Goal: Task Accomplishment & Management: Manage account settings

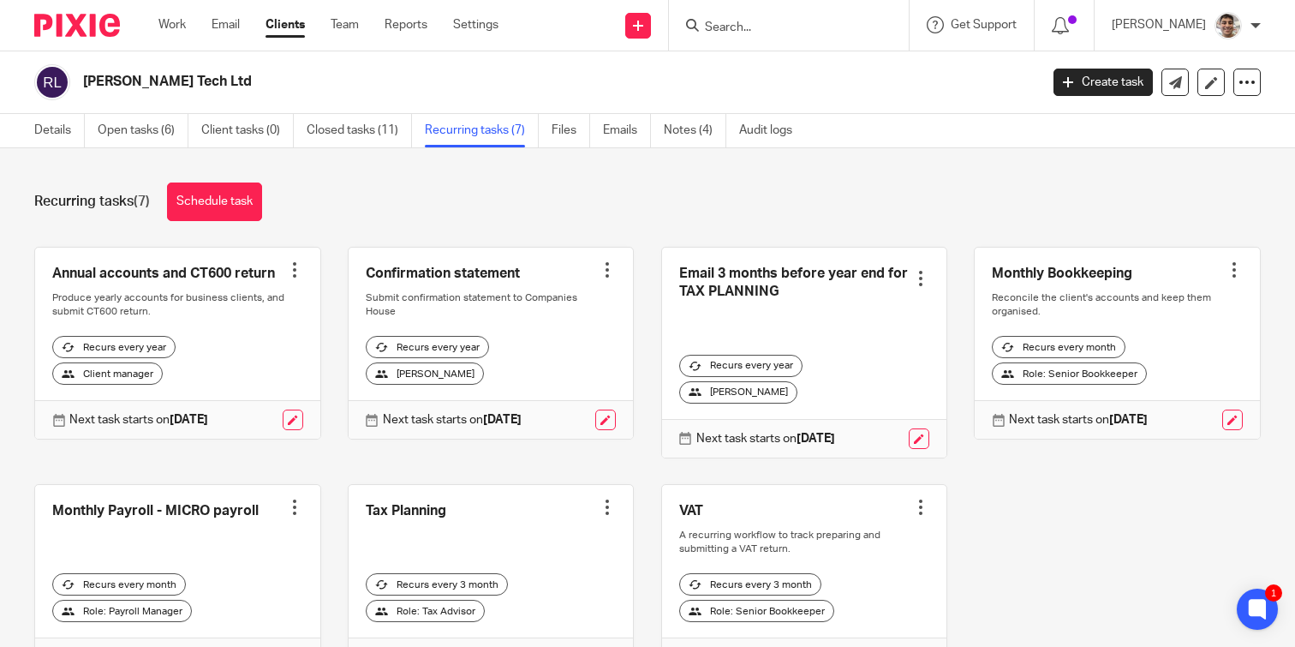
click at [759, 188] on div "Recurring tasks (7) Schedule task" at bounding box center [647, 201] width 1227 height 39
click at [857, 188] on div "Recurring tasks (7) Schedule task" at bounding box center [647, 201] width 1227 height 39
click at [602, 182] on div "Recurring tasks (7) Schedule task Annual accounts and CT600 return Create task …" at bounding box center [647, 397] width 1295 height 499
click at [674, 182] on div "Recurring tasks (7) Schedule task" at bounding box center [647, 201] width 1227 height 39
click at [739, 195] on div "Recurring tasks (7) Schedule task" at bounding box center [647, 201] width 1227 height 39
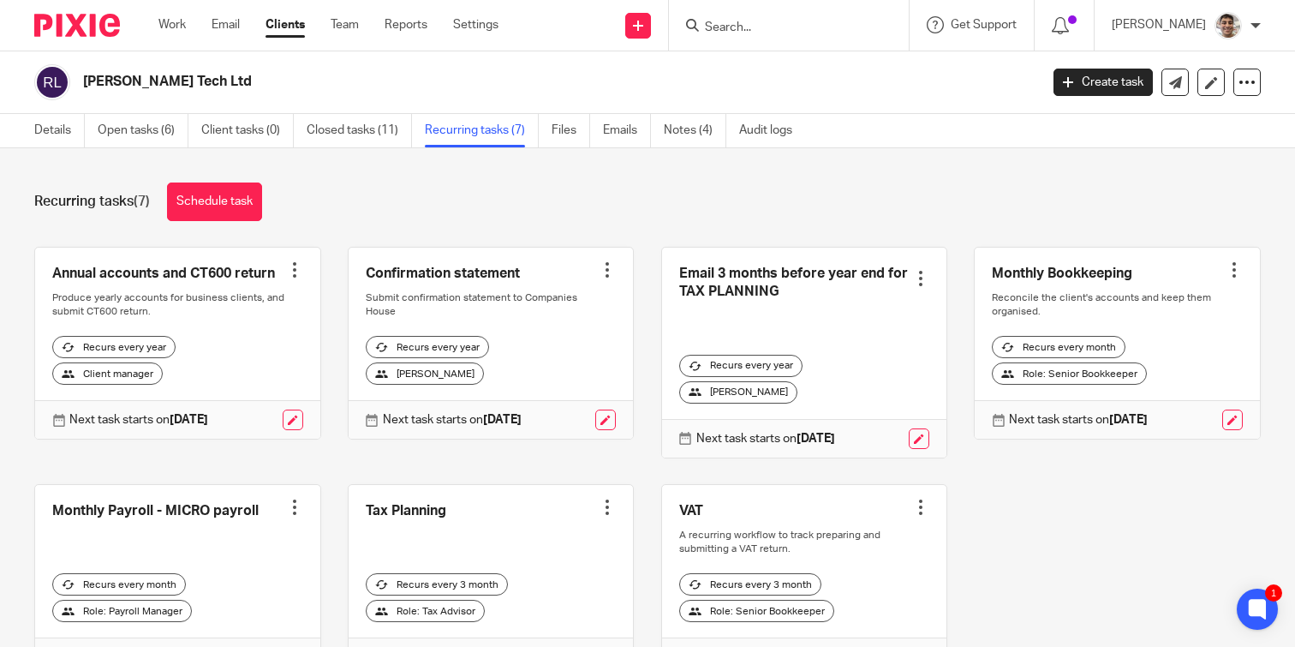
click at [773, 21] on input "Search" at bounding box center [780, 28] width 154 height 15
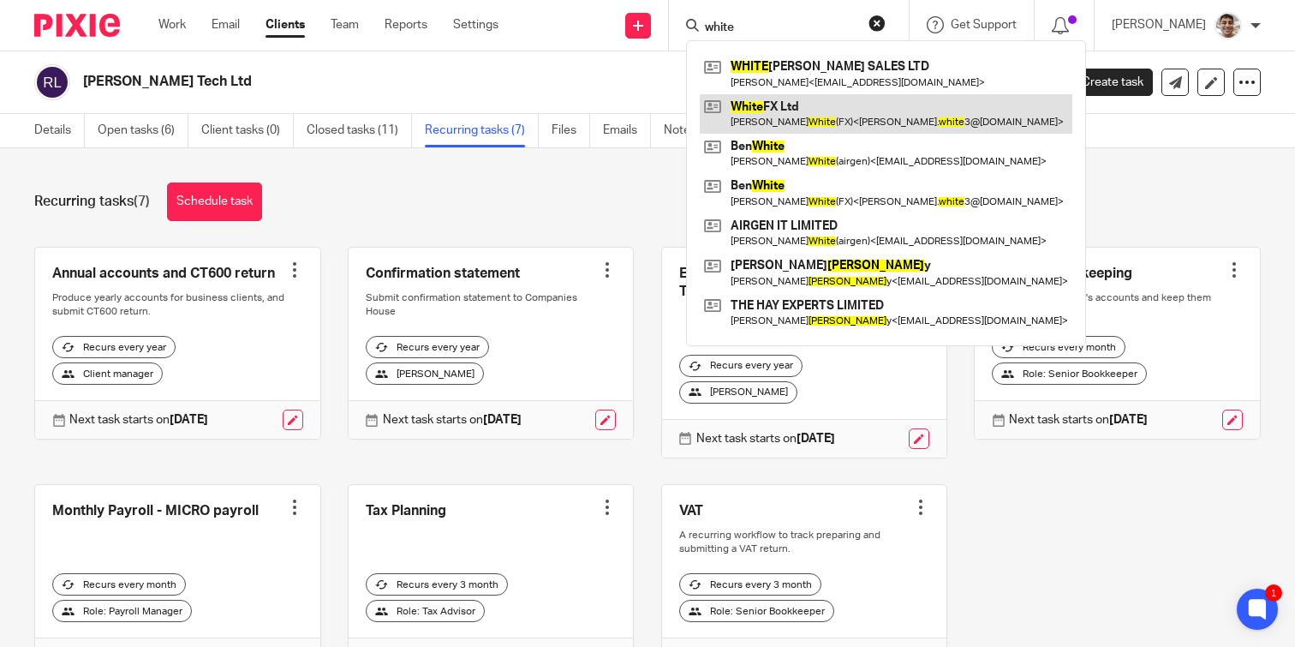
type input "white"
click at [828, 105] on link at bounding box center [886, 113] width 373 height 39
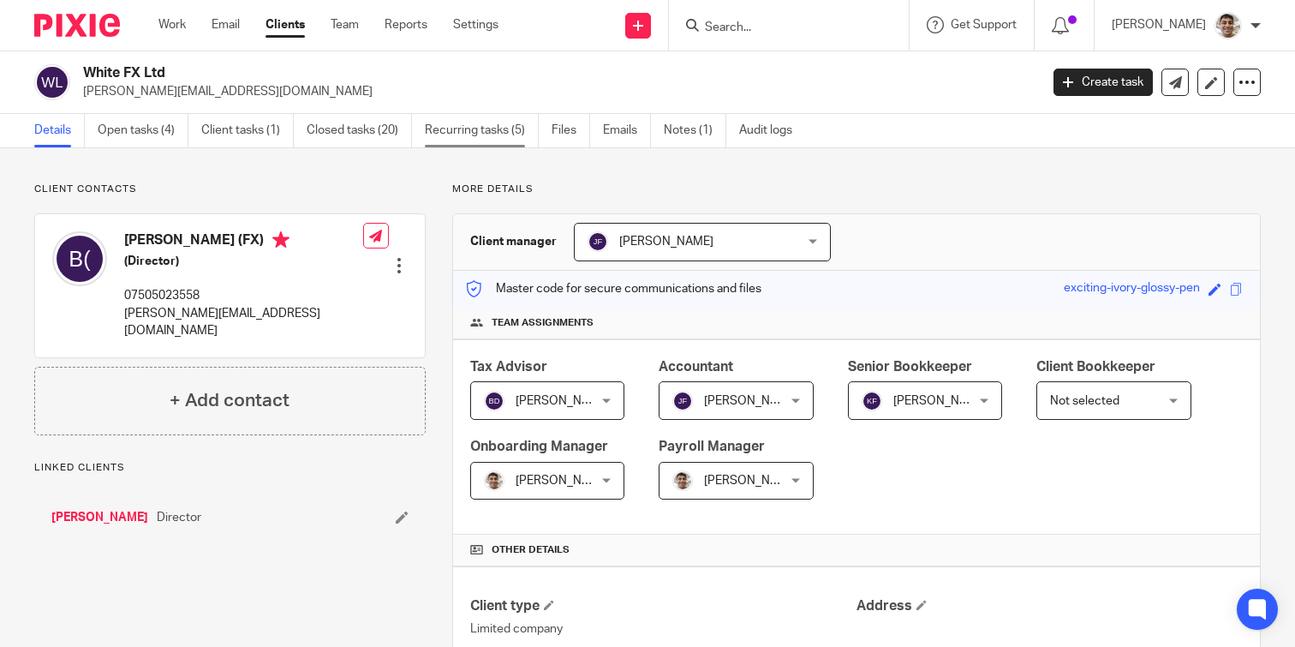
click at [501, 127] on link "Recurring tasks (5)" at bounding box center [482, 130] width 114 height 33
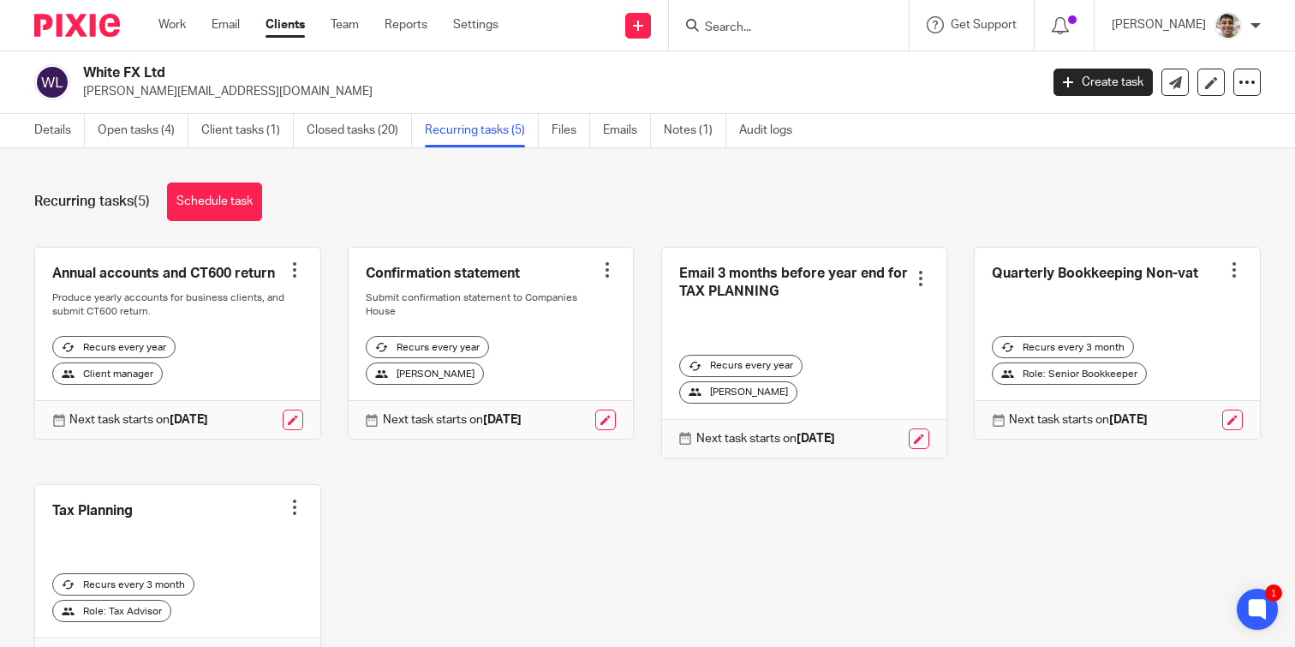
click at [1234, 268] on div at bounding box center [1234, 269] width 17 height 17
click at [1144, 375] on span "Cancel schedule" at bounding box center [1171, 379] width 90 height 12
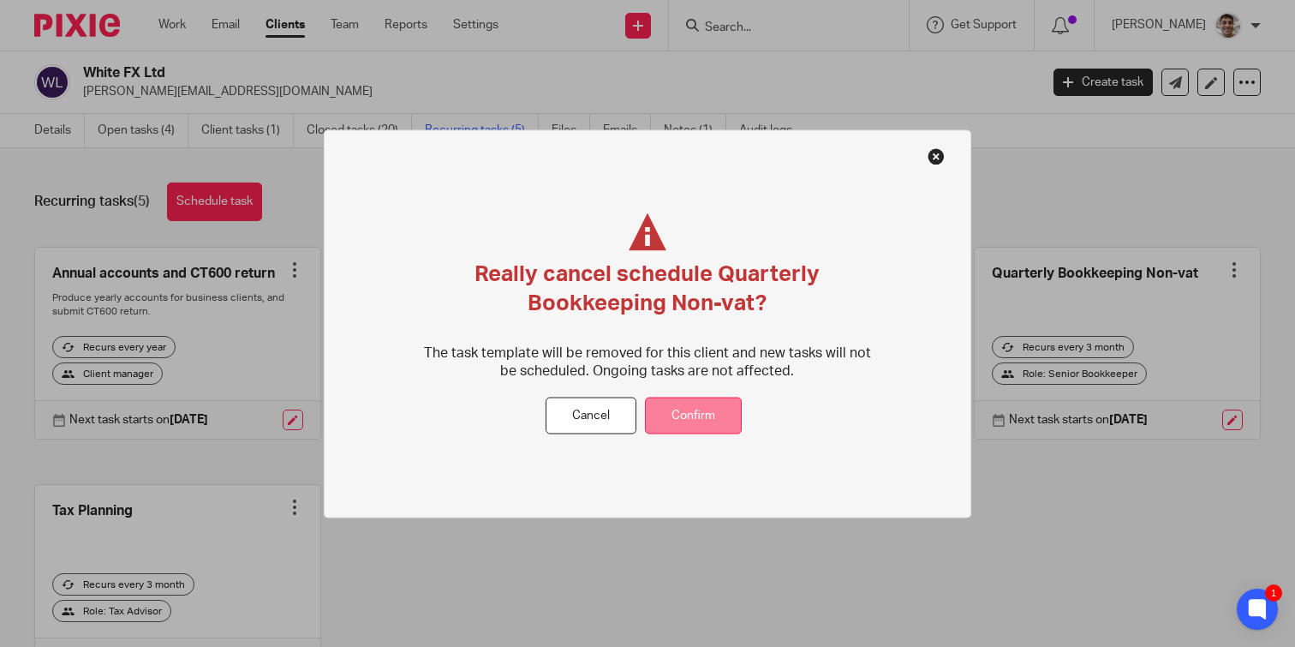
click at [690, 417] on button "Confirm" at bounding box center [693, 415] width 97 height 37
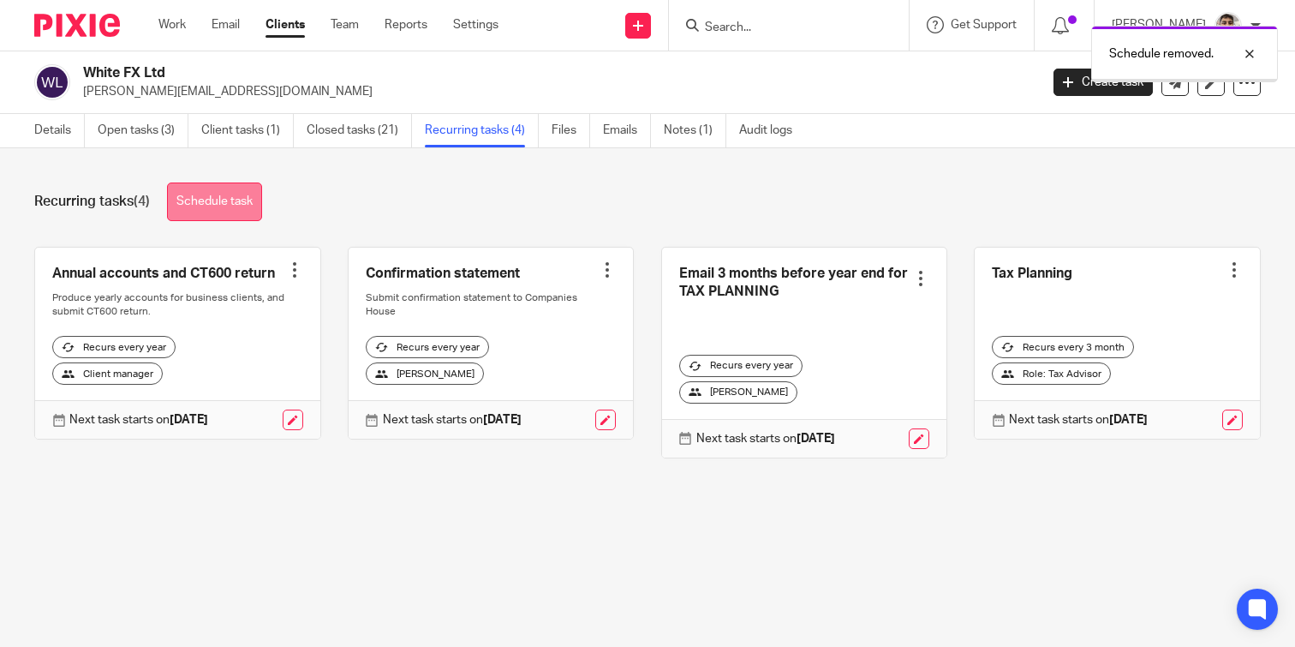
click at [230, 200] on link "Schedule task" at bounding box center [214, 201] width 95 height 39
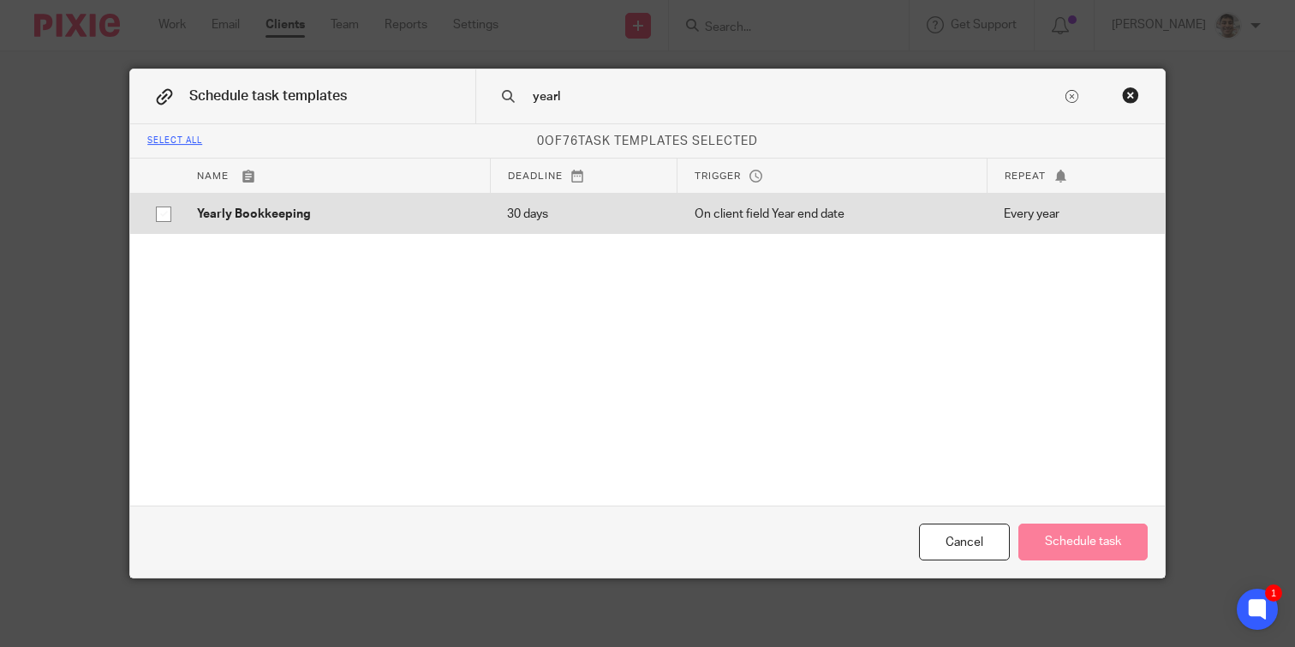
type input "yearl"
click at [241, 205] on td "Yearly Bookkeeping" at bounding box center [335, 213] width 310 height 41
checkbox input "true"
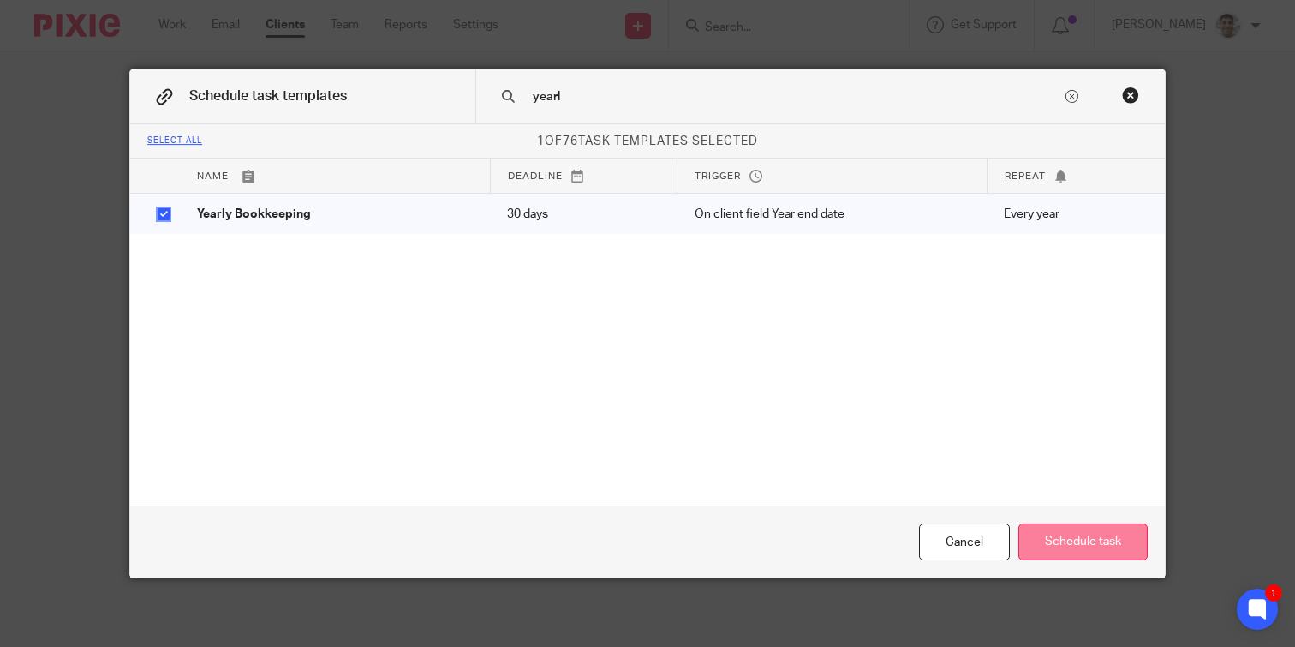
click at [1087, 541] on button "Schedule task" at bounding box center [1083, 541] width 129 height 37
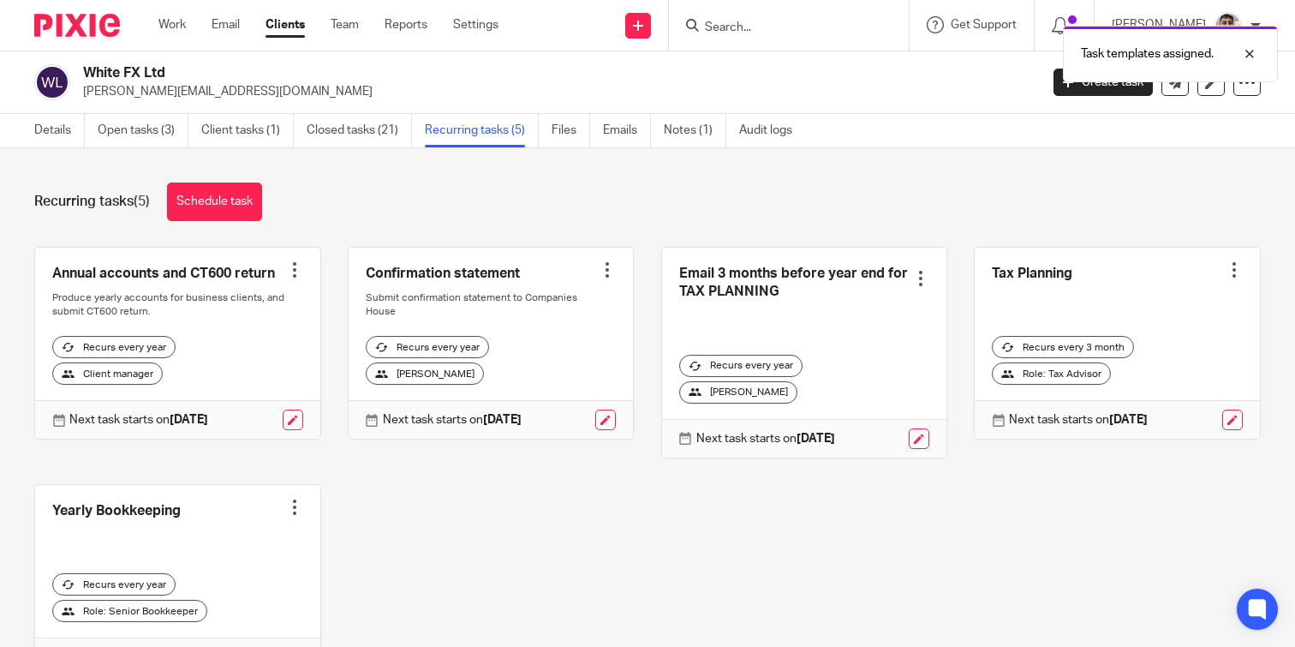
click at [992, 527] on div "Annual accounts and CT600 return Create task Clone template Recalculate schedul…" at bounding box center [634, 475] width 1253 height 457
click at [1031, 527] on div "Annual accounts and CT600 return Create task Clone template Recalculate schedul…" at bounding box center [634, 475] width 1253 height 457
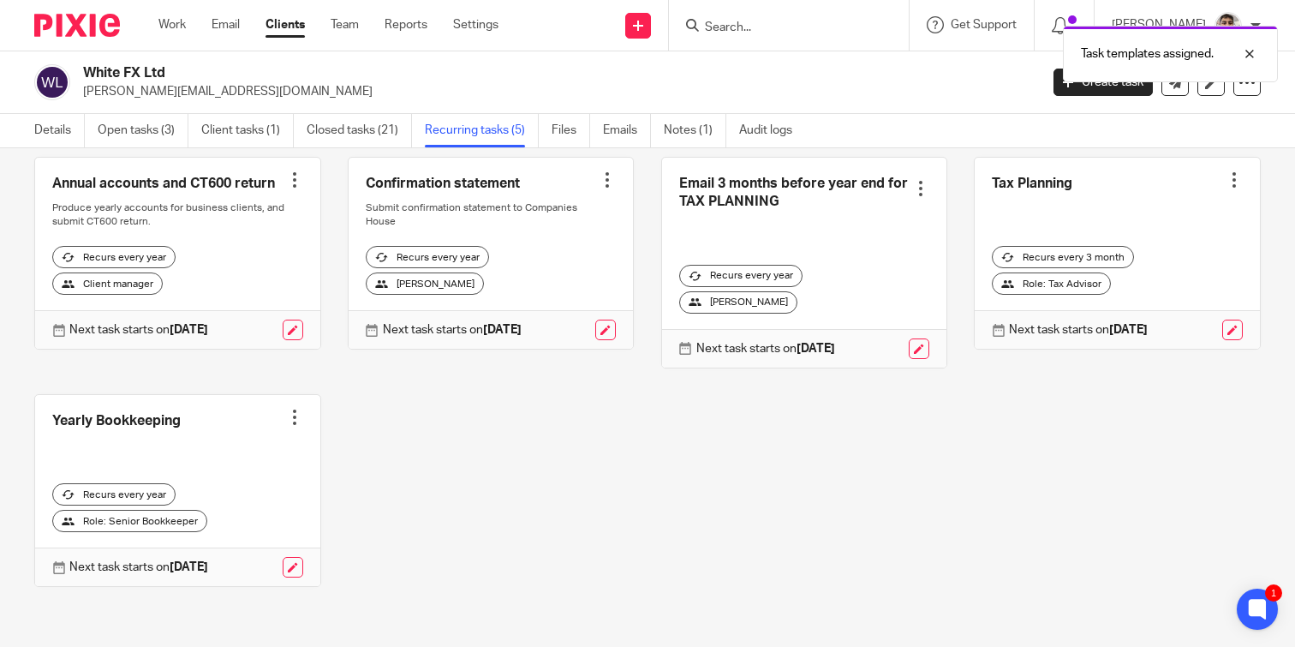
click at [749, 466] on div "Annual accounts and CT600 return Create task Clone template Recalculate schedul…" at bounding box center [634, 385] width 1253 height 457
click at [819, 466] on div "Annual accounts and CT600 return Create task Clone template Recalculate schedul…" at bounding box center [634, 385] width 1253 height 457
click at [50, 137] on link "Details" at bounding box center [59, 130] width 51 height 33
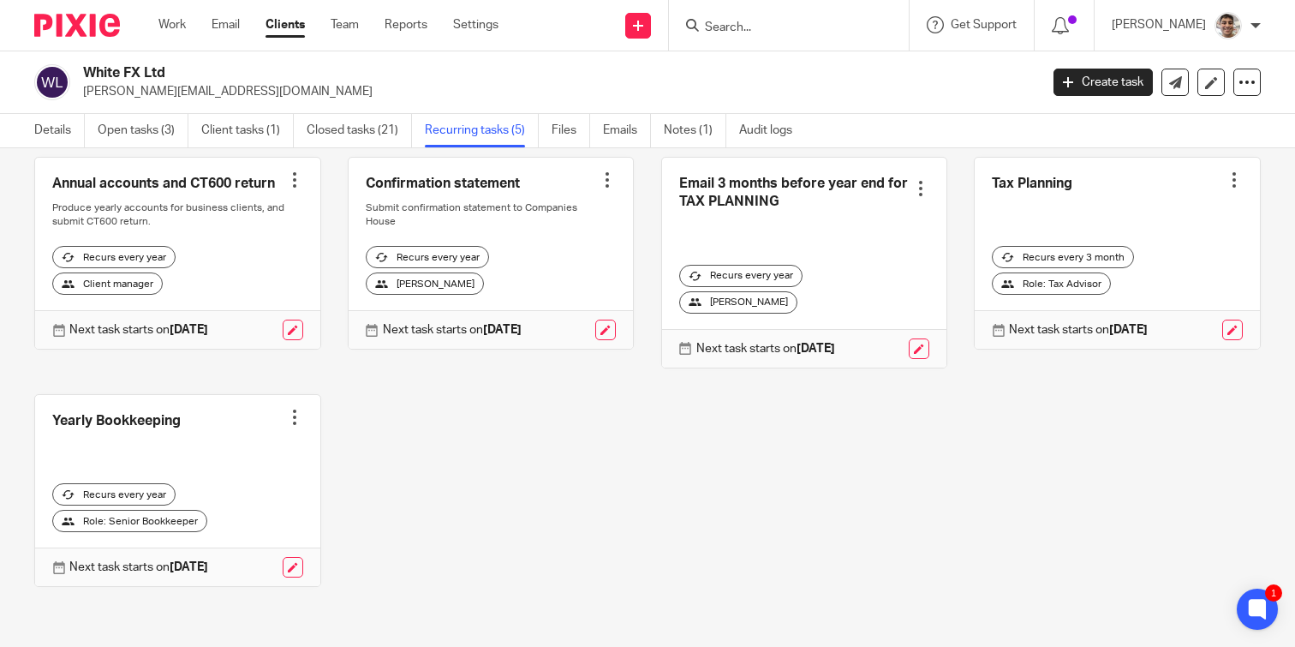
click at [548, 510] on div "Annual accounts and CT600 return Create task Clone template Recalculate schedul…" at bounding box center [634, 385] width 1253 height 457
click at [608, 501] on div "Annual accounts and CT600 return Create task Clone template Recalculate schedul…" at bounding box center [634, 385] width 1253 height 457
click at [536, 506] on div "Annual accounts and CT600 return Create task Clone template Recalculate schedul…" at bounding box center [634, 385] width 1253 height 457
click at [611, 500] on div "Annual accounts and CT600 return Create task Clone template Recalculate schedul…" at bounding box center [634, 385] width 1253 height 457
click at [711, 463] on div "Annual accounts and CT600 return Create task Clone template Recalculate schedul…" at bounding box center [634, 385] width 1253 height 457
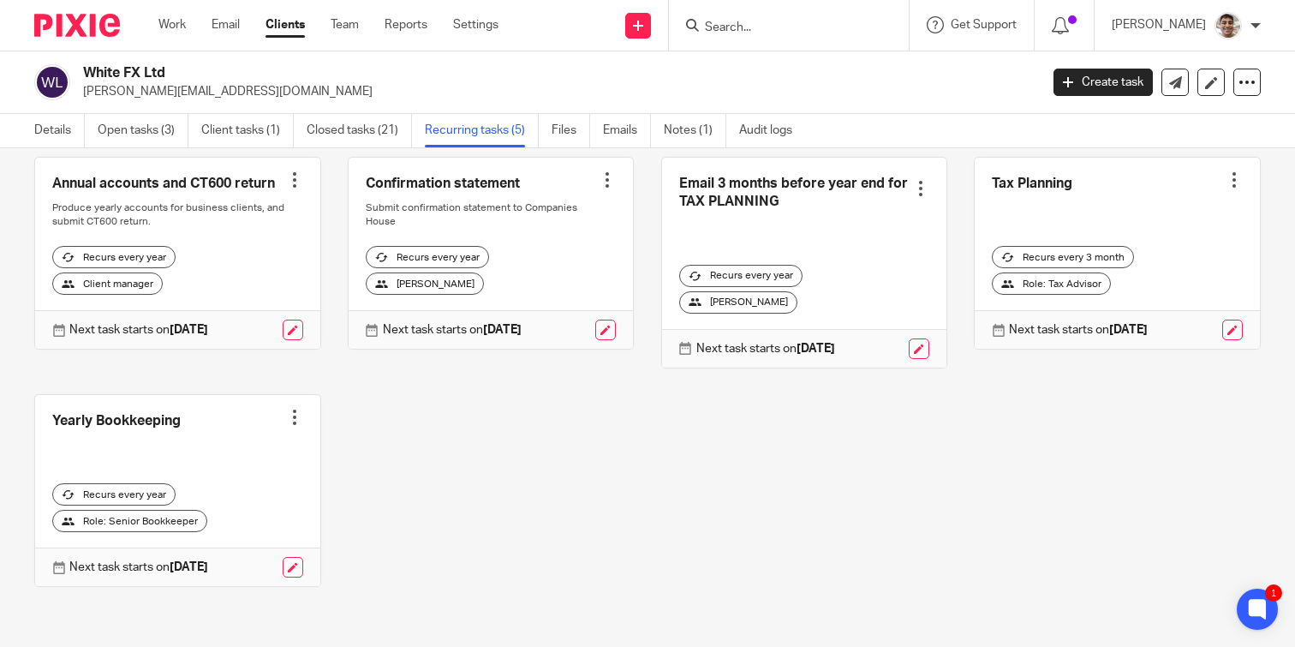
click at [807, 26] on input "Search" at bounding box center [780, 28] width 154 height 15
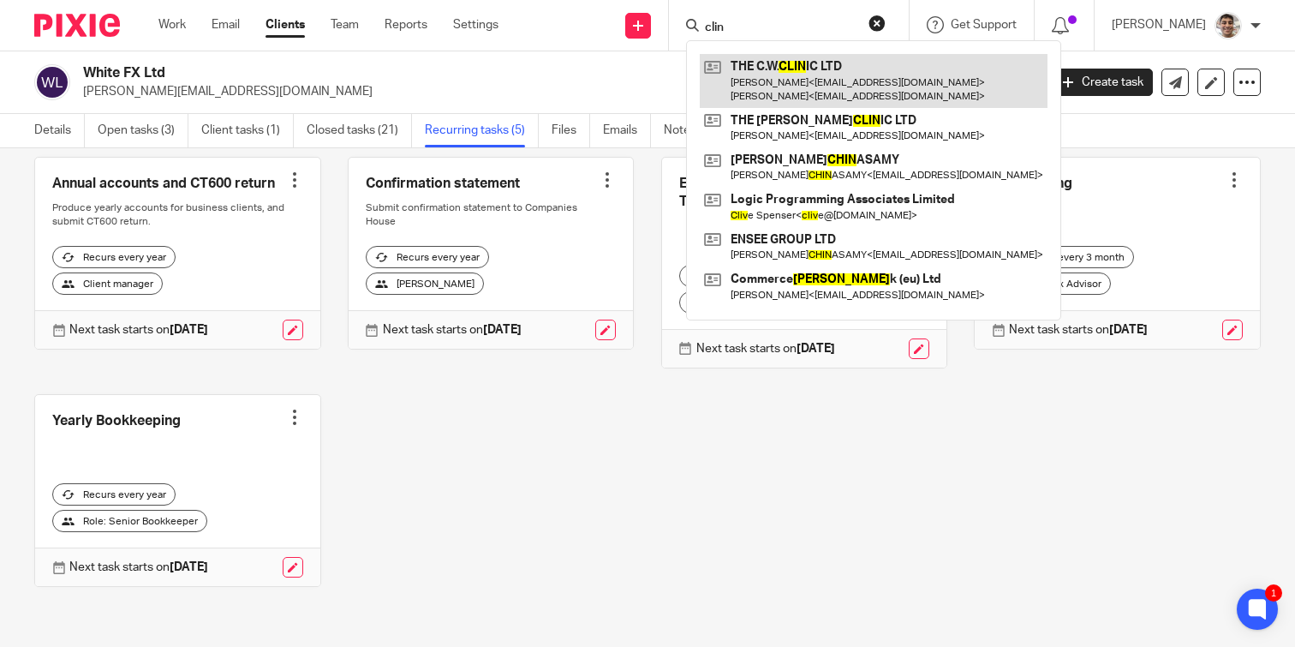
type input "clin"
click at [813, 86] on link at bounding box center [874, 80] width 348 height 53
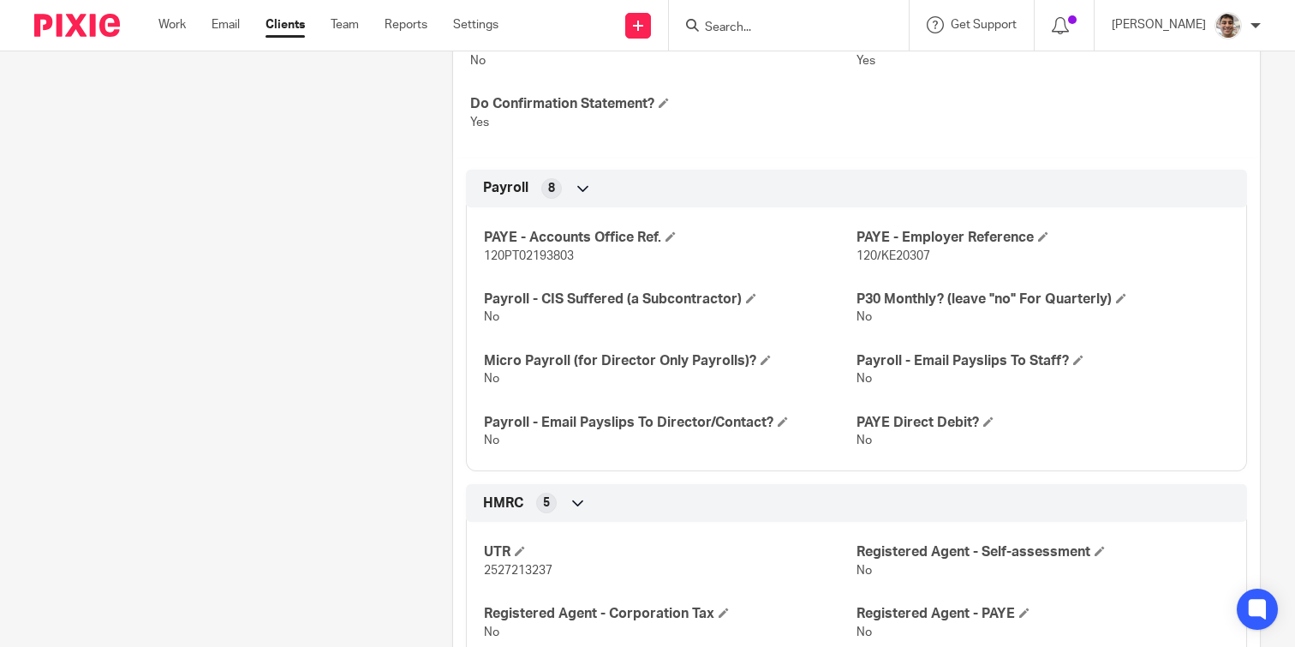
scroll to position [1237, 0]
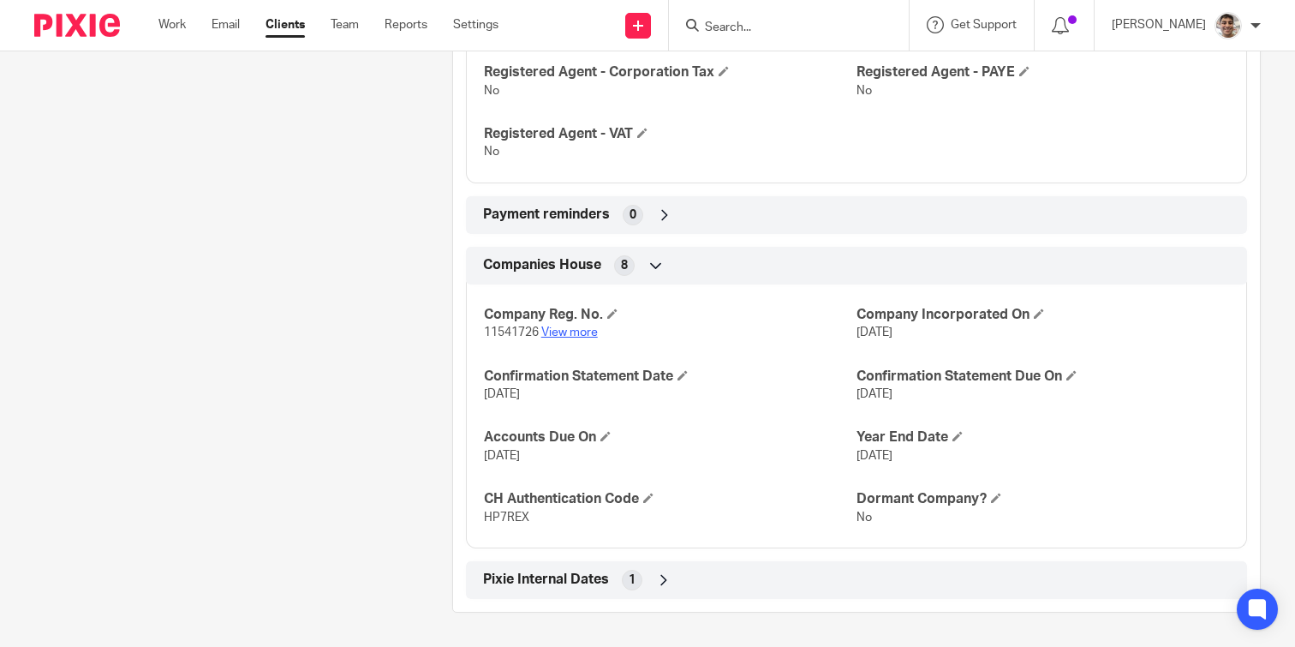
click at [565, 326] on link "View more" at bounding box center [569, 332] width 57 height 12
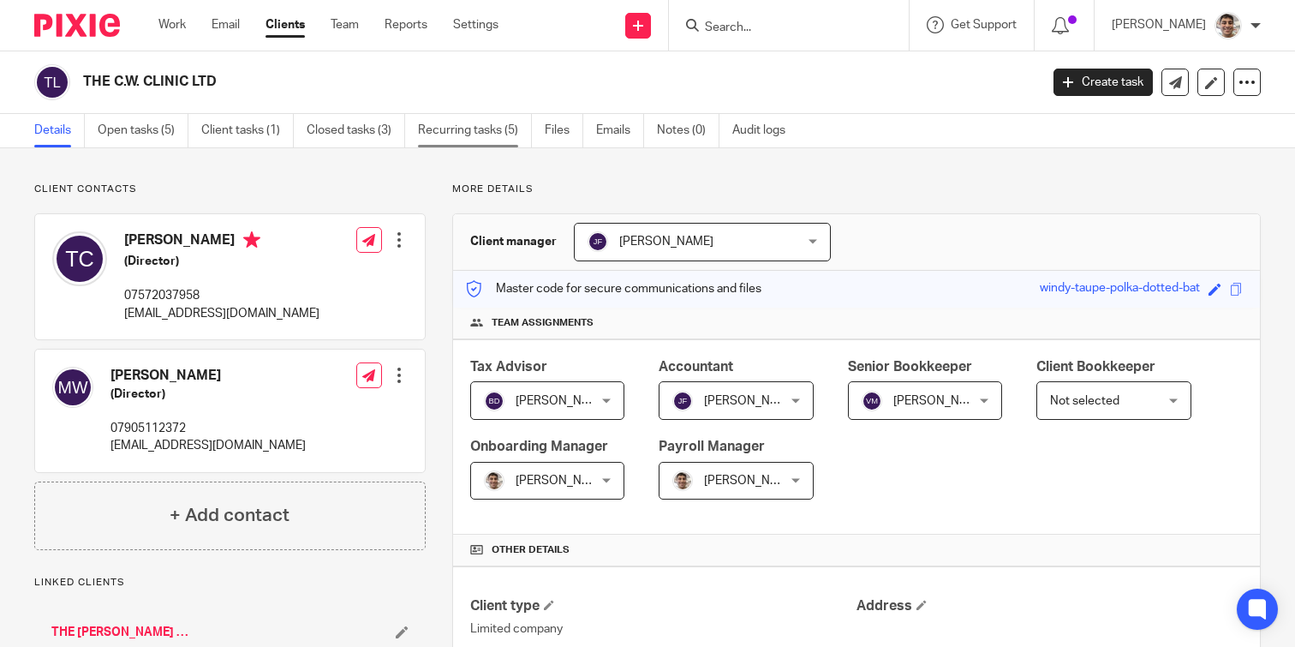
click at [495, 139] on link "Recurring tasks (5)" at bounding box center [475, 130] width 114 height 33
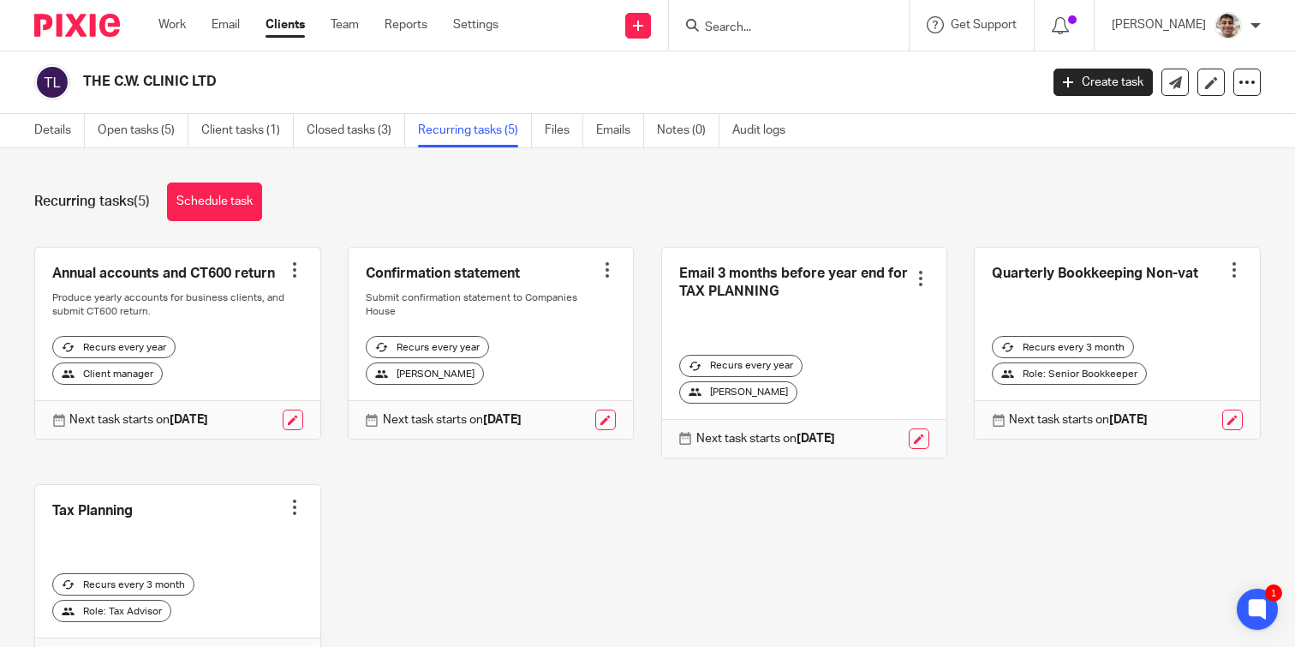
click at [1234, 271] on div at bounding box center [1234, 269] width 17 height 17
click at [1190, 384] on span "Cancel schedule" at bounding box center [1171, 379] width 90 height 12
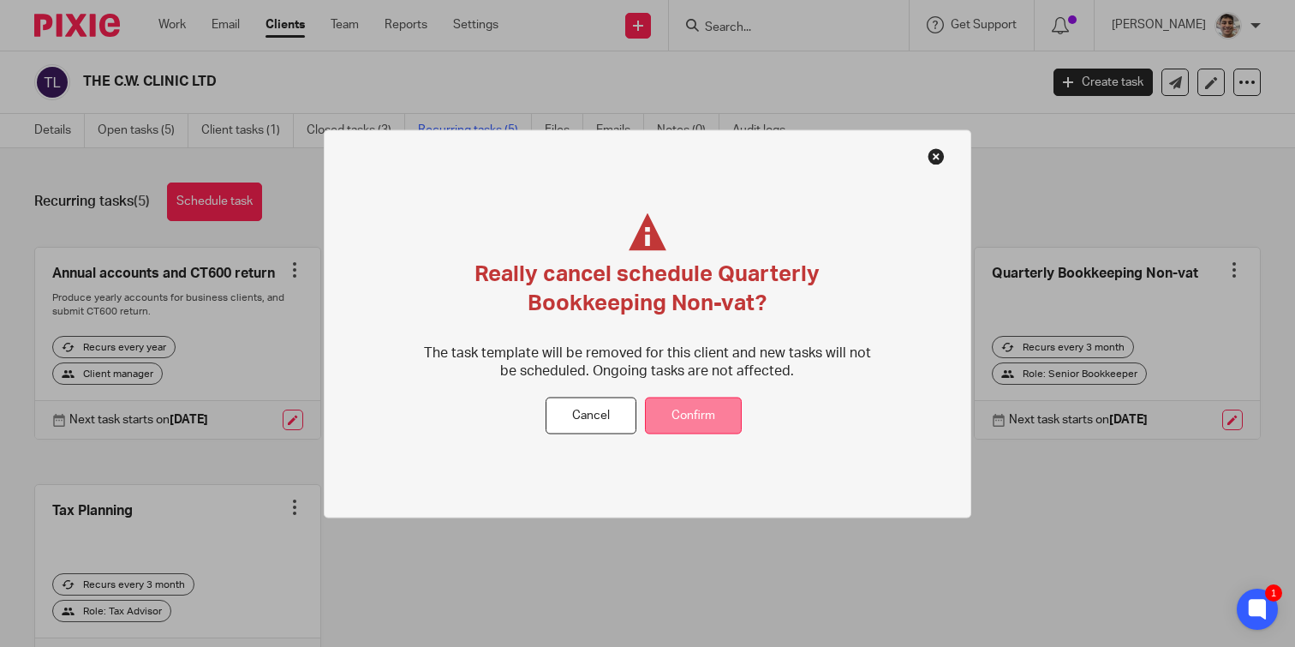
click at [697, 417] on button "Confirm" at bounding box center [693, 415] width 97 height 37
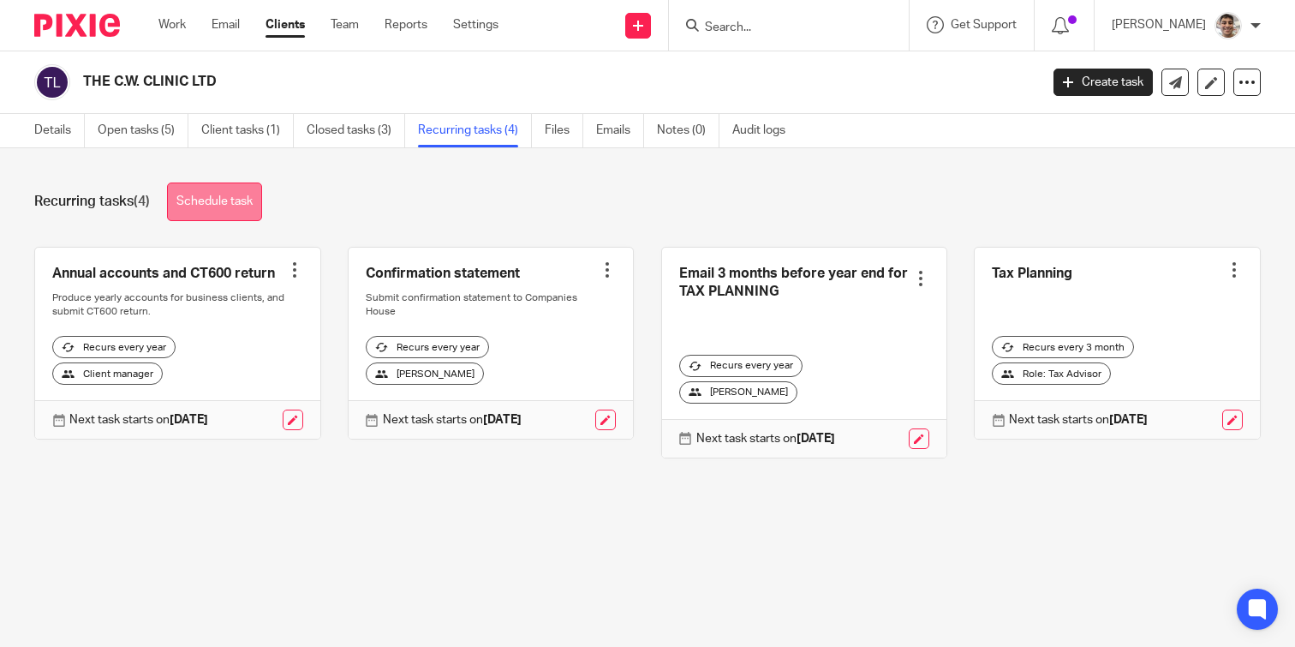
click at [222, 206] on link "Schedule task" at bounding box center [214, 201] width 95 height 39
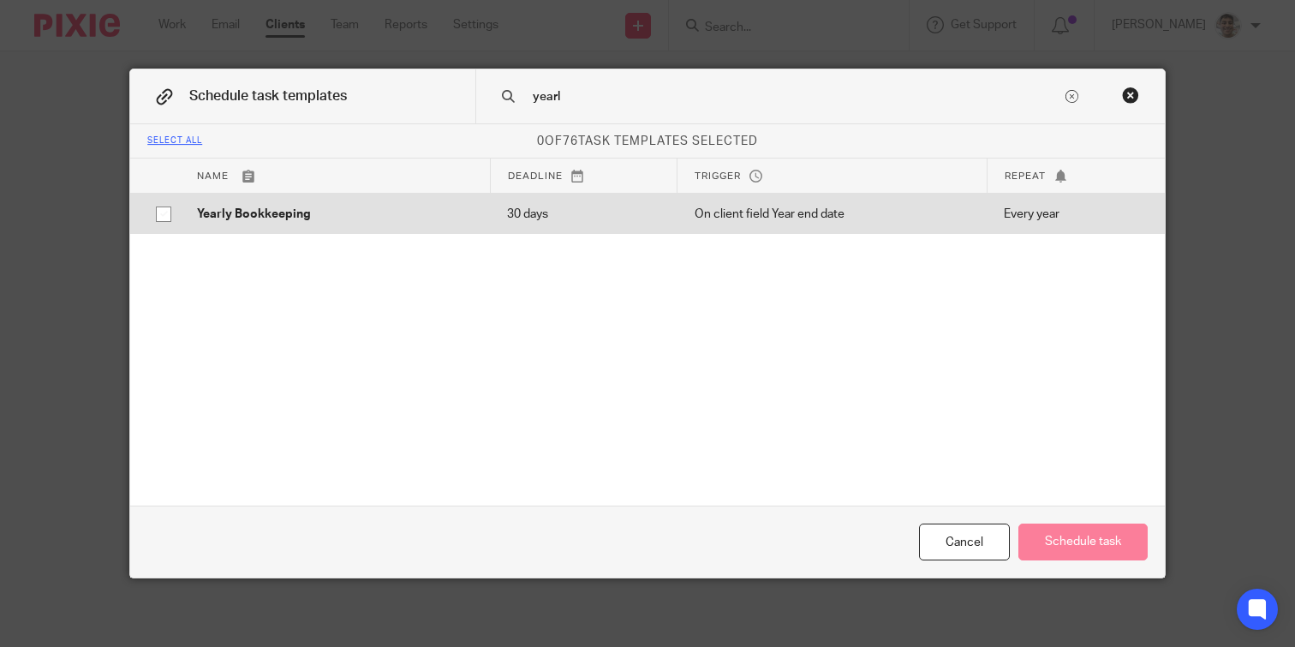
type input "yearl"
click at [324, 213] on p "Yearly Bookkeeping" at bounding box center [335, 214] width 276 height 17
checkbox input "true"
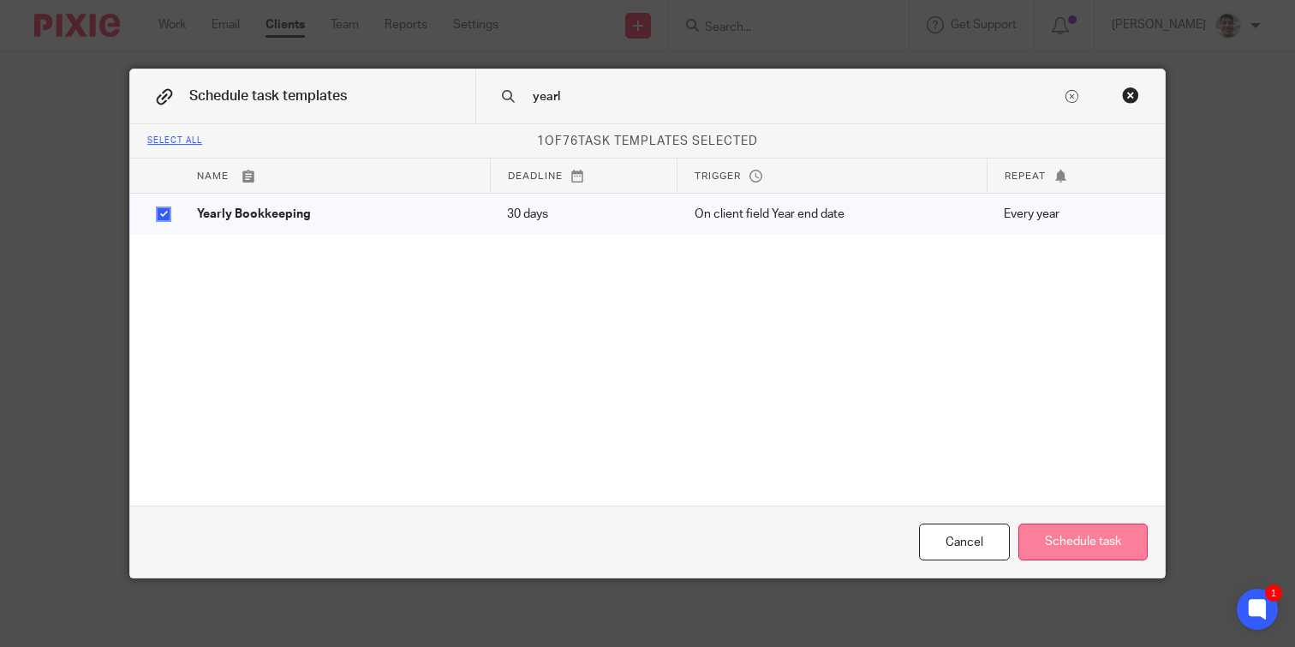
click at [1052, 551] on button "Schedule task" at bounding box center [1083, 541] width 129 height 37
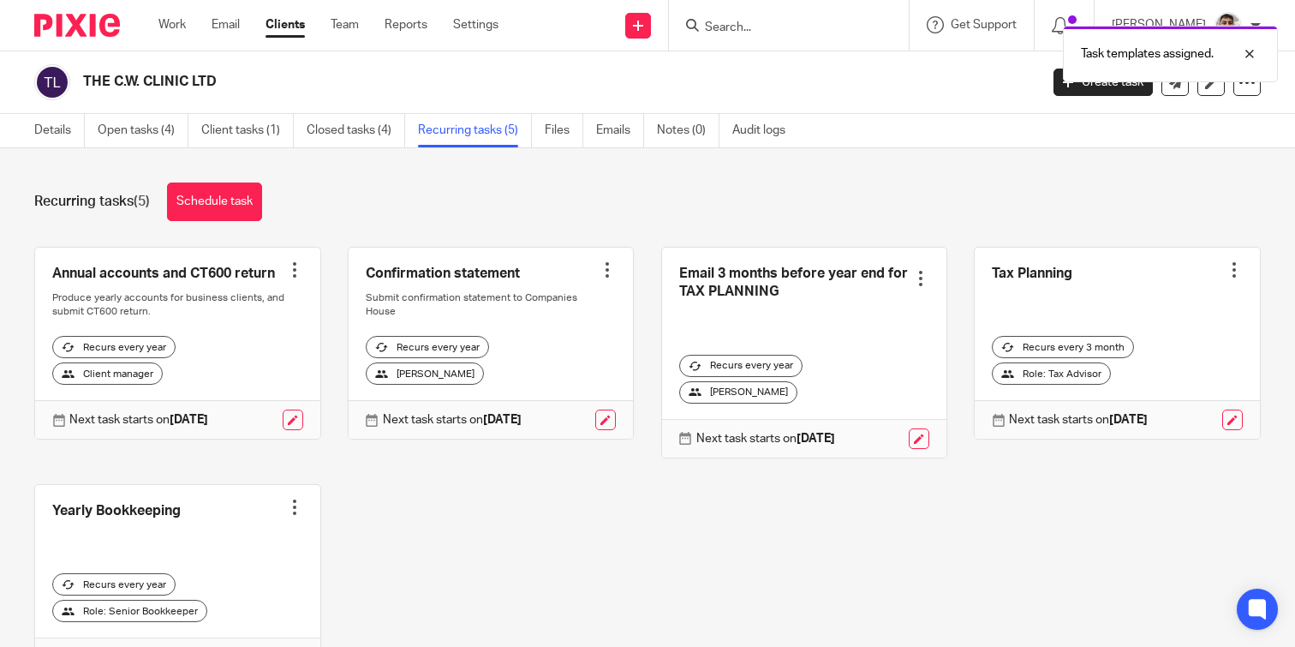
click at [852, 550] on div "Annual accounts and CT600 return Create task Clone template Recalculate schedul…" at bounding box center [634, 475] width 1253 height 457
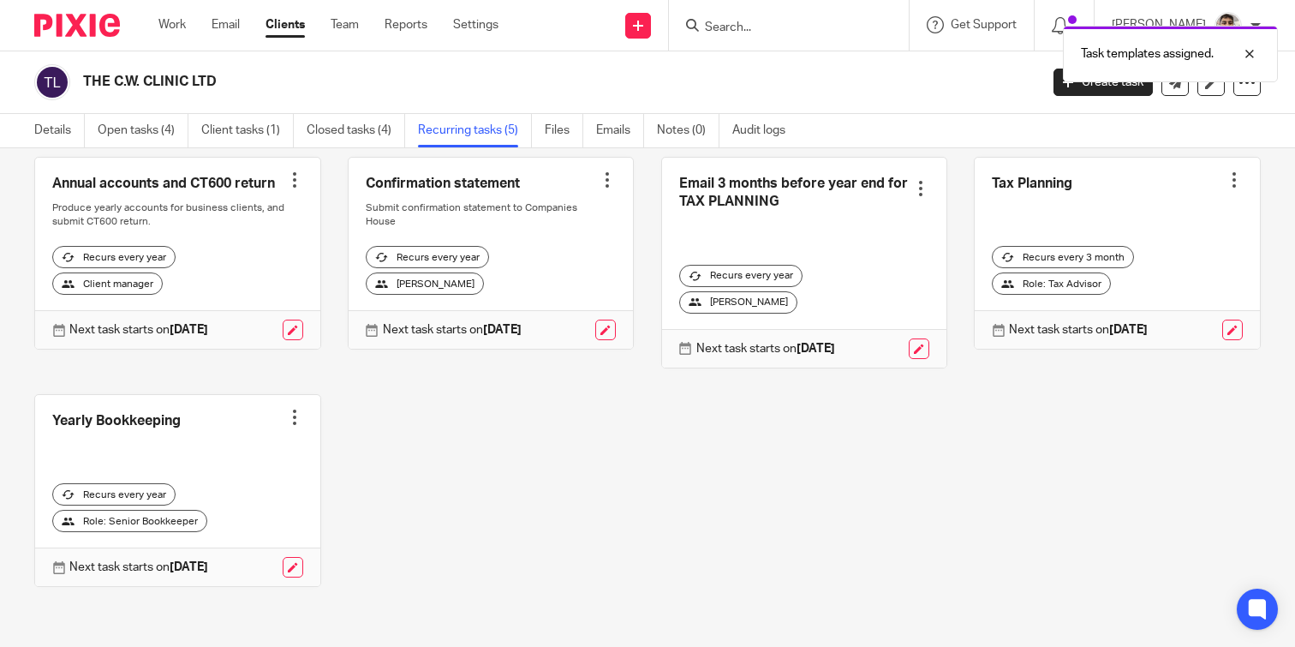
click at [642, 502] on div "Annual accounts and CT600 return Create task Clone template Recalculate schedul…" at bounding box center [634, 385] width 1253 height 457
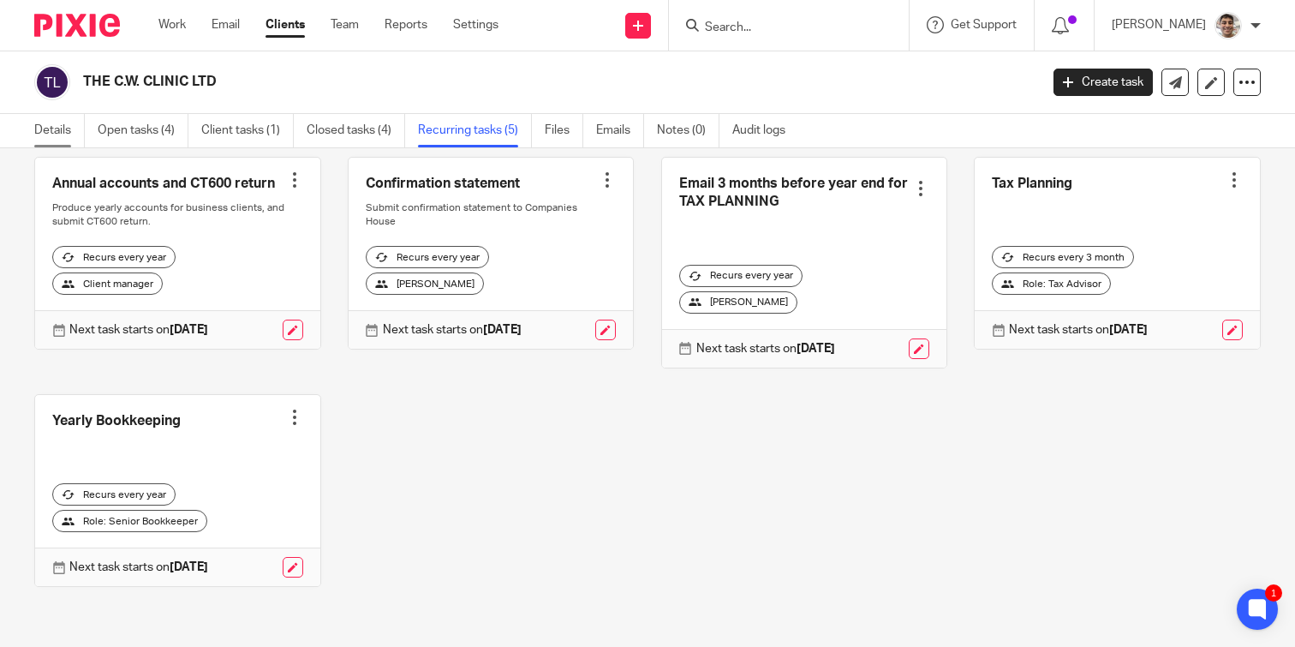
click at [59, 127] on link "Details" at bounding box center [59, 130] width 51 height 33
click at [675, 516] on div "Annual accounts and CT600 return Create task Clone template Recalculate schedul…" at bounding box center [634, 385] width 1253 height 457
click at [180, 30] on link "Work" at bounding box center [171, 24] width 27 height 17
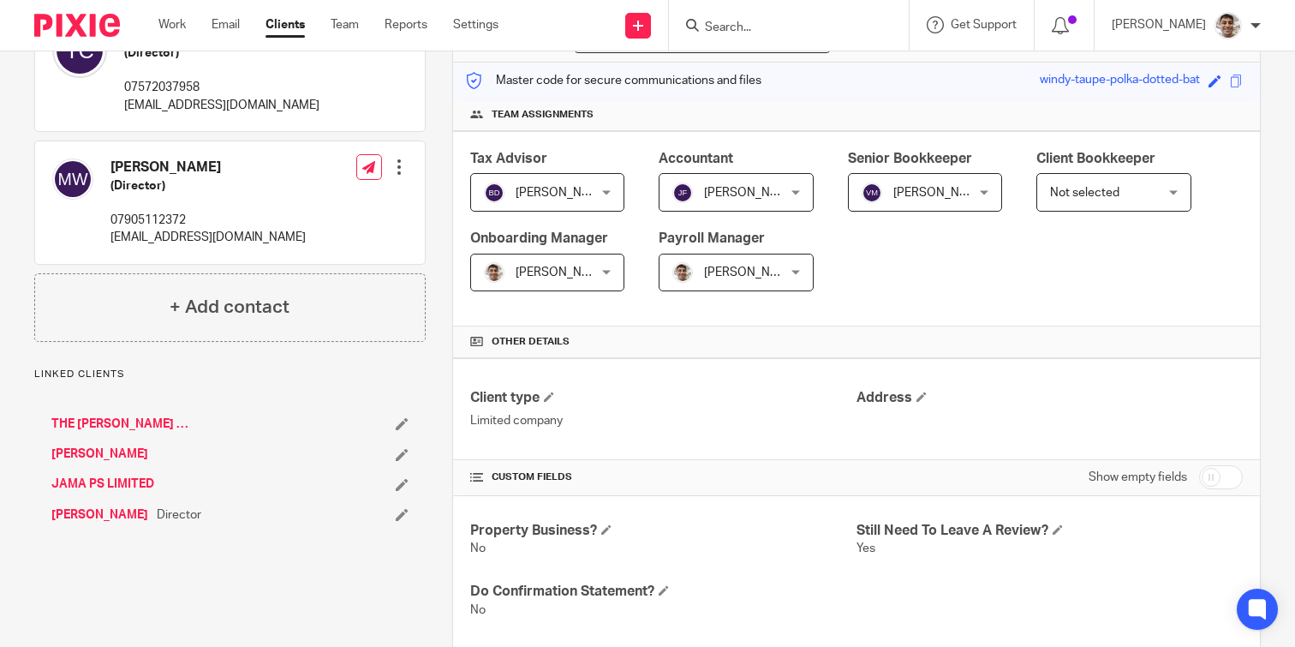
scroll to position [618, 0]
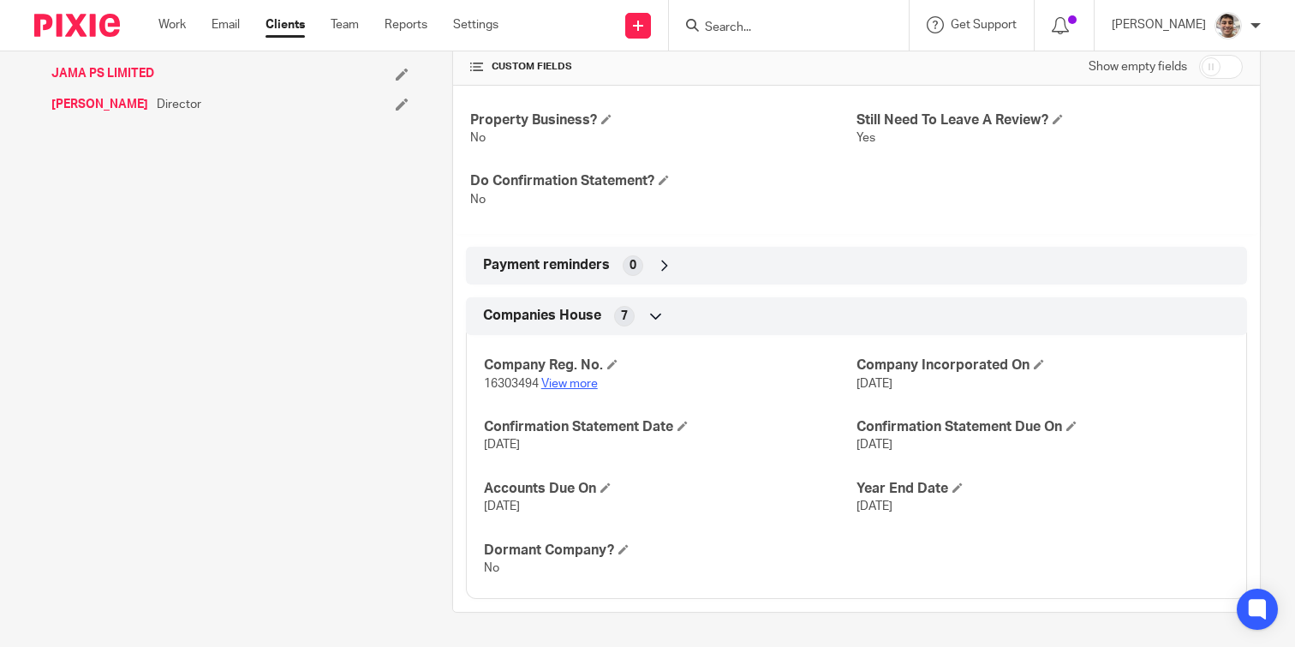
click at [575, 379] on link "View more" at bounding box center [569, 384] width 57 height 12
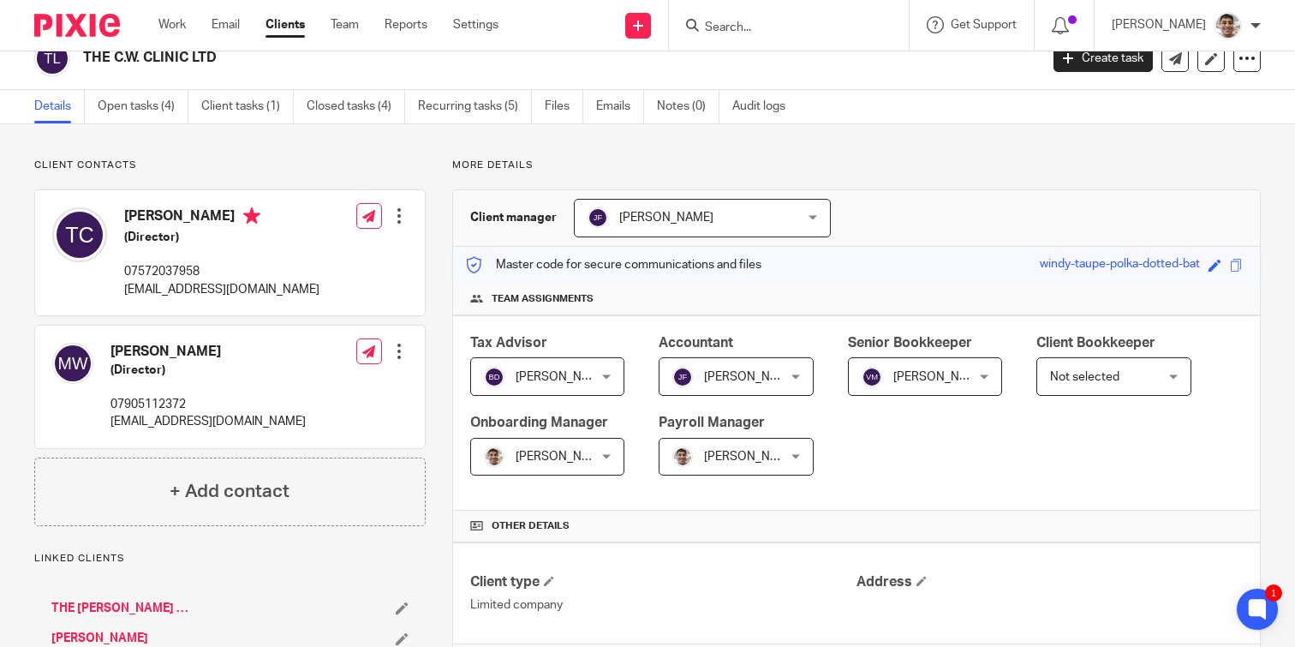
scroll to position [0, 0]
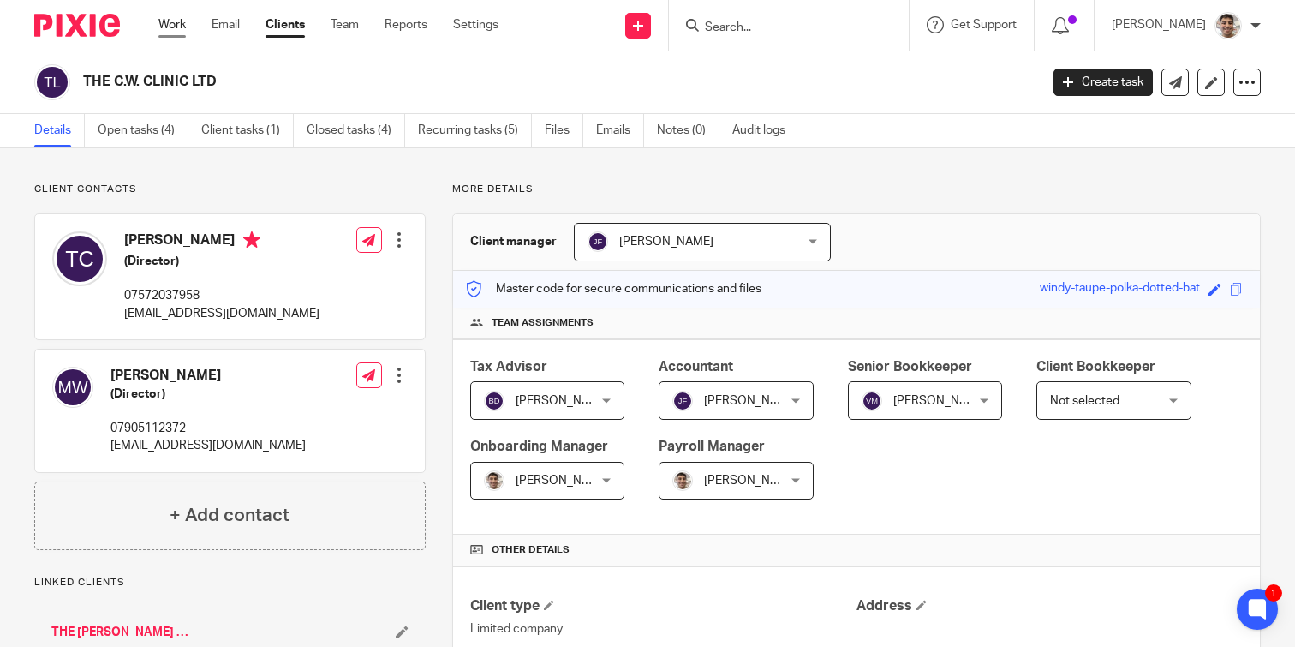
click at [167, 29] on link "Work" at bounding box center [171, 24] width 27 height 17
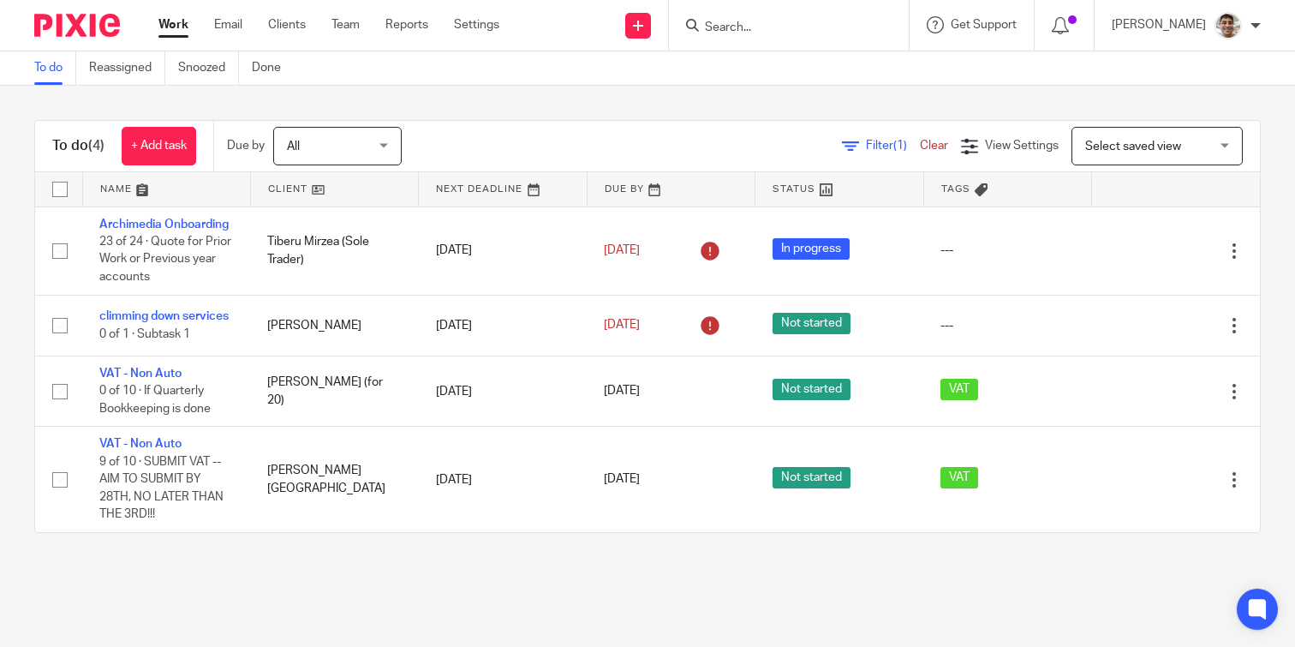
click at [635, 84] on div "To do Reassigned Snoozed Done" at bounding box center [647, 68] width 1295 height 34
click at [675, 111] on div "To do (4) + Add task Due by All All [DATE] [DATE] This week Next week This mont…" at bounding box center [647, 326] width 1295 height 481
click at [435, 112] on div "To do (4) + Add task Due by All All [DATE] [DATE] This week Next week This mont…" at bounding box center [647, 326] width 1295 height 481
click at [367, 107] on div "To do (4) + Add task Due by All All [DATE] [DATE] This week Next week This mont…" at bounding box center [647, 326] width 1295 height 481
click at [421, 99] on div "To do (4) + Add task Due by All All Today Tomorrow This week Next week This mon…" at bounding box center [647, 326] width 1295 height 481
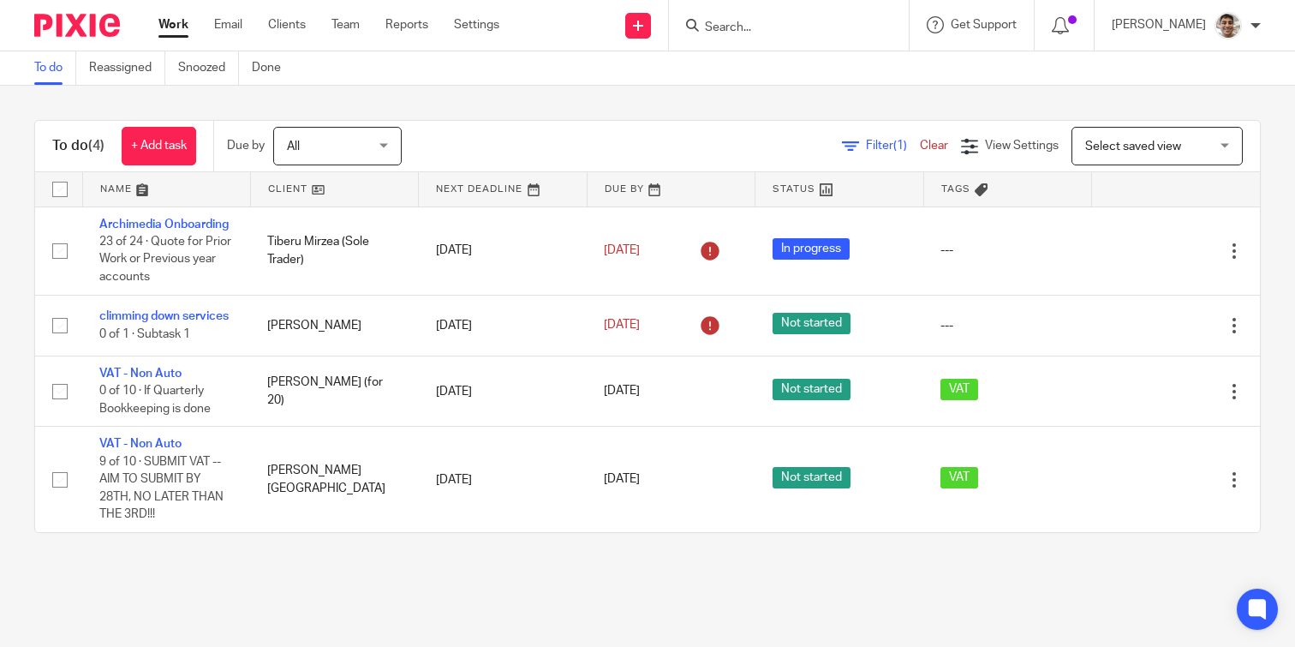
click at [348, 99] on div "To do (4) + Add task Due by All All Today Tomorrow This week Next week This mon…" at bounding box center [647, 326] width 1295 height 481
click at [395, 99] on div "To do (4) + Add task Due by All All Today Tomorrow This week Next week This mon…" at bounding box center [647, 326] width 1295 height 481
click at [368, 90] on div "To do (4) + Add task Due by All All Today Tomorrow This week Next week This mon…" at bounding box center [647, 326] width 1295 height 481
click at [390, 90] on div "To do (4) + Add task Due by All All Today Tomorrow This week Next week This mon…" at bounding box center [647, 326] width 1295 height 481
click at [386, 93] on div "To do (4) + Add task Due by All All Today Tomorrow This week Next week This mon…" at bounding box center [647, 326] width 1295 height 481
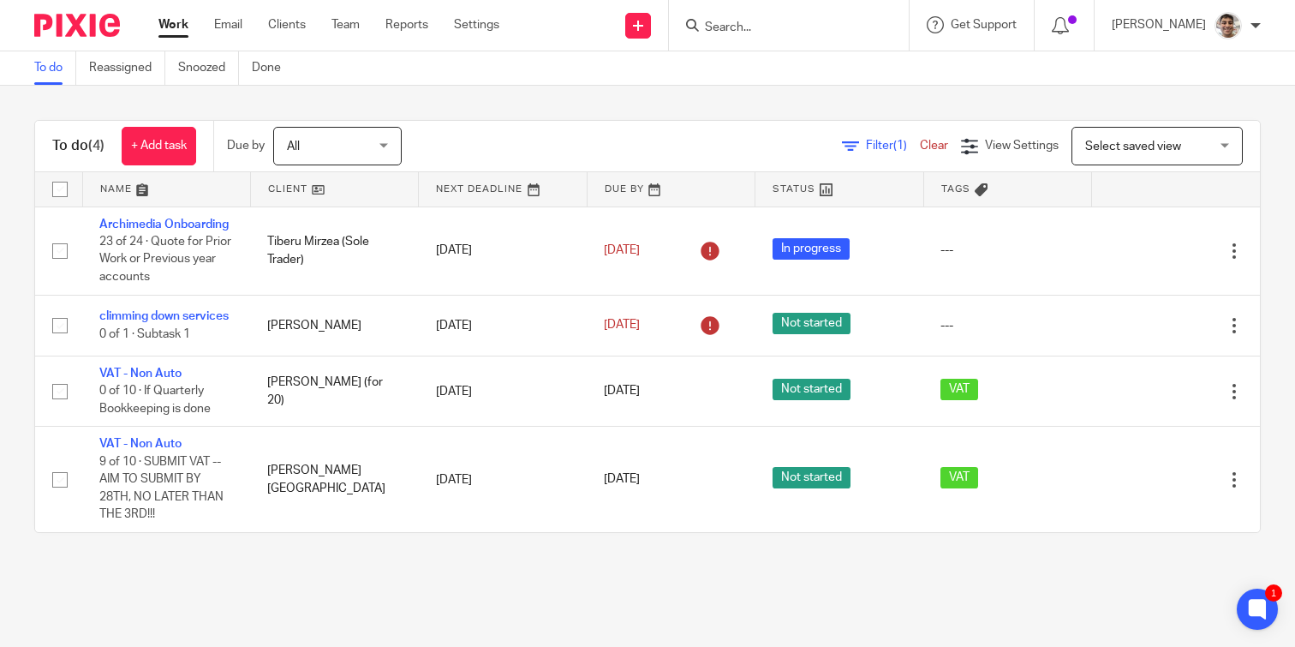
click at [444, 94] on div "To do (4) + Add task Due by All All Today Tomorrow This week Next week This mon…" at bounding box center [647, 326] width 1295 height 481
click at [475, 94] on div "To do (4) + Add task Due by All All Today Tomorrow This week Next week This mon…" at bounding box center [647, 326] width 1295 height 481
click at [511, 94] on div "To do (4) + Add task Due by All All Today Tomorrow This week Next week This mon…" at bounding box center [647, 326] width 1295 height 481
click at [474, 94] on div "To do (4) + Add task Due by All All Today Tomorrow This week Next week This mon…" at bounding box center [647, 326] width 1295 height 481
click at [505, 94] on div "To do (4) + Add task Due by All All Today Tomorrow This week Next week This mon…" at bounding box center [647, 326] width 1295 height 481
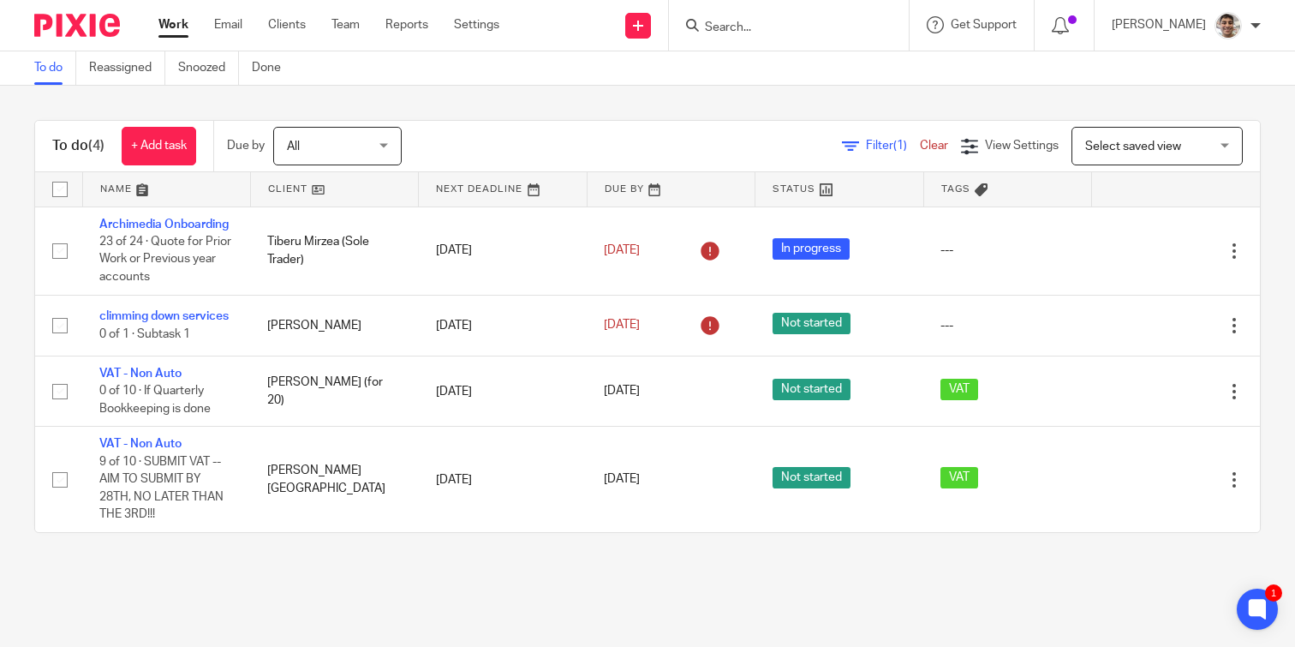
click at [478, 94] on div "To do (4) + Add task Due by All All Today Tomorrow This week Next week This mon…" at bounding box center [647, 326] width 1295 height 481
click at [459, 94] on div "To do (4) + Add task Due by All All Today Tomorrow This week Next week This mon…" at bounding box center [647, 326] width 1295 height 481
click at [476, 94] on div "To do (4) + Add task Due by All All Today Tomorrow This week Next week This mon…" at bounding box center [647, 326] width 1295 height 481
click at [457, 94] on div "To do (4) + Add task Due by All All Today Tomorrow This week Next week This mon…" at bounding box center [647, 326] width 1295 height 481
click at [467, 93] on div "To do (4) + Add task Due by All All Today Tomorrow This week Next week This mon…" at bounding box center [647, 326] width 1295 height 481
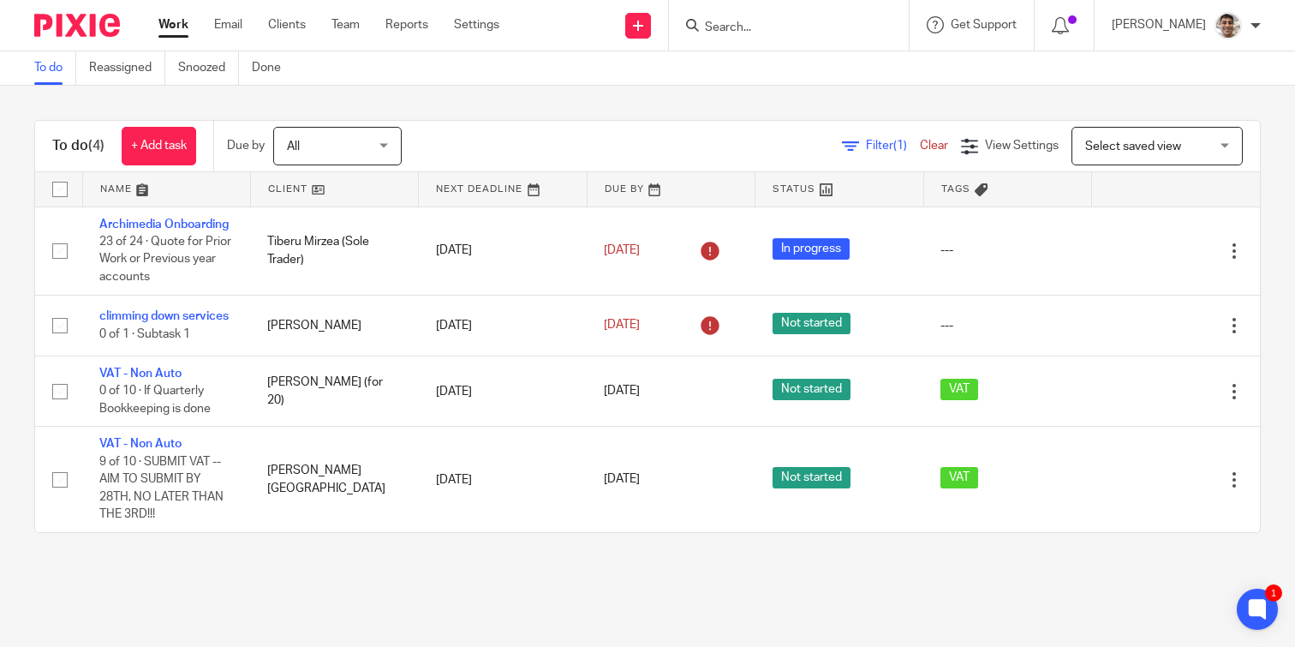
click at [457, 93] on div "To do (4) + Add task Due by All All Today Tomorrow This week Next week This mon…" at bounding box center [647, 326] width 1295 height 481
click at [446, 98] on div "To do (4) + Add task Due by All All Today Tomorrow This week Next week This mon…" at bounding box center [647, 326] width 1295 height 481
click at [477, 98] on div "To do (4) + Add task Due by All All Today Tomorrow This week Next week This mon…" at bounding box center [647, 326] width 1295 height 481
click at [472, 98] on div "To do (4) + Add task Due by All All Today Tomorrow This week Next week This mon…" at bounding box center [647, 326] width 1295 height 481
click at [459, 98] on div "To do (4) + Add task Due by All All Today Tomorrow This week Next week This mon…" at bounding box center [647, 326] width 1295 height 481
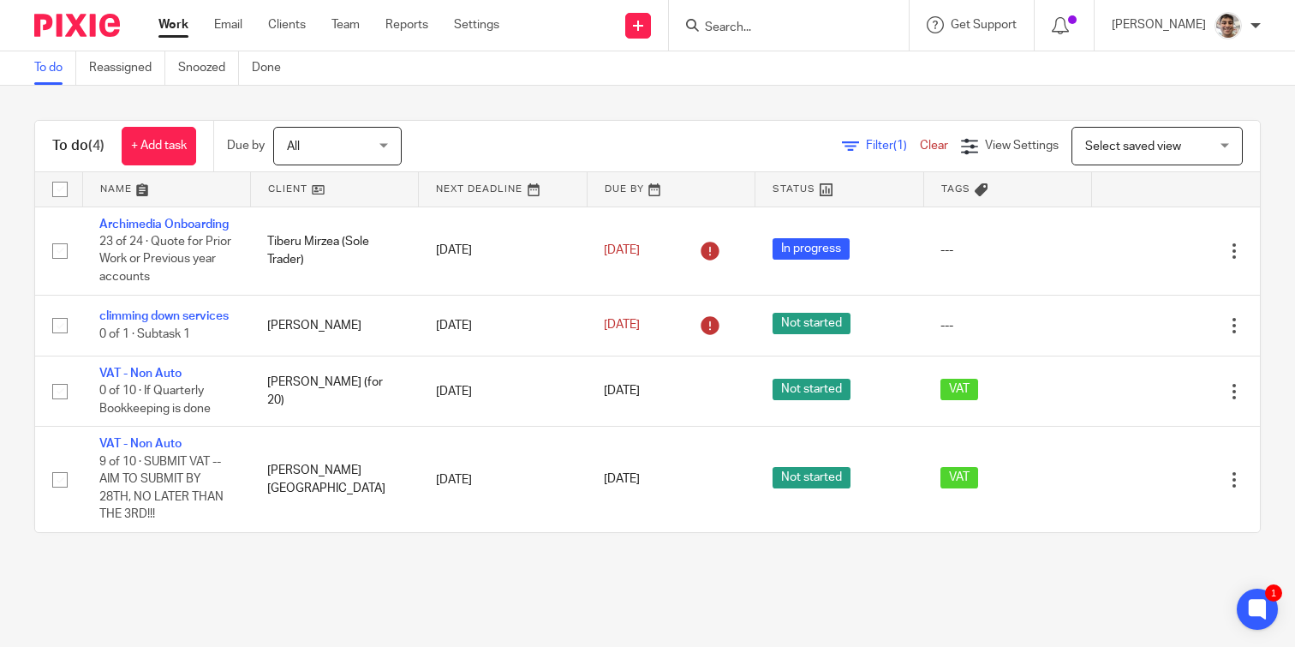
click at [469, 98] on div "To do (4) + Add task Due by All All Today Tomorrow This week Next week This mon…" at bounding box center [647, 326] width 1295 height 481
click at [456, 98] on div "To do (4) + Add task Due by All All Today Tomorrow This week Next week This mon…" at bounding box center [647, 326] width 1295 height 481
click at [508, 98] on div "To do (4) + Add task Due by All All Today Tomorrow This week Next week This mon…" at bounding box center [647, 326] width 1295 height 481
click at [437, 98] on div "To do (4) + Add task Due by All All Today Tomorrow This week Next week This mon…" at bounding box center [647, 326] width 1295 height 481
click at [490, 94] on div "To do (4) + Add task Due by All All Today Tomorrow This week Next week This mon…" at bounding box center [647, 326] width 1295 height 481
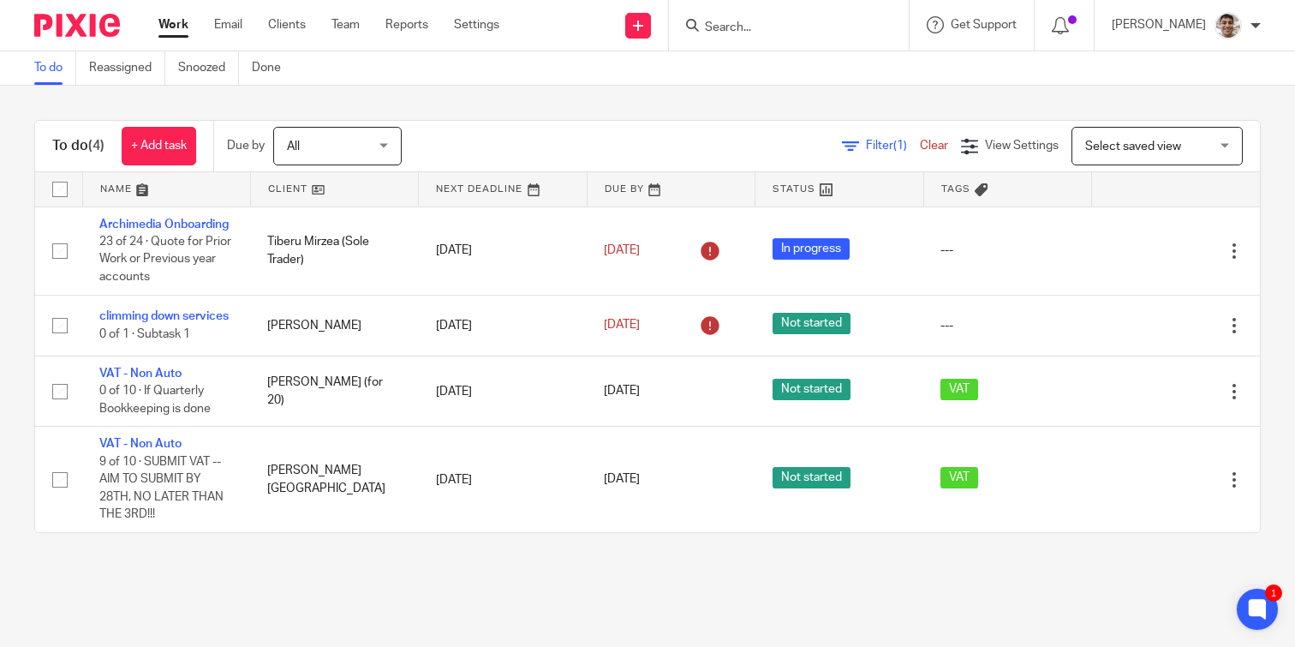
click at [454, 93] on div "To do (4) + Add task Due by All All Today Tomorrow This week Next week This mon…" at bounding box center [647, 326] width 1295 height 481
click at [481, 98] on div "To do (4) + Add task Due by All All Today Tomorrow This week Next week This mon…" at bounding box center [647, 326] width 1295 height 481
click at [447, 99] on div "To do (4) + Add task Due by All All Today Tomorrow This week Next week This mon…" at bounding box center [647, 326] width 1295 height 481
click at [459, 98] on div "To do (4) + Add task Due by All All Today Tomorrow This week Next week This mon…" at bounding box center [647, 326] width 1295 height 481
click at [449, 98] on div "To do (4) + Add task Due by All All Today Tomorrow This week Next week This mon…" at bounding box center [647, 326] width 1295 height 481
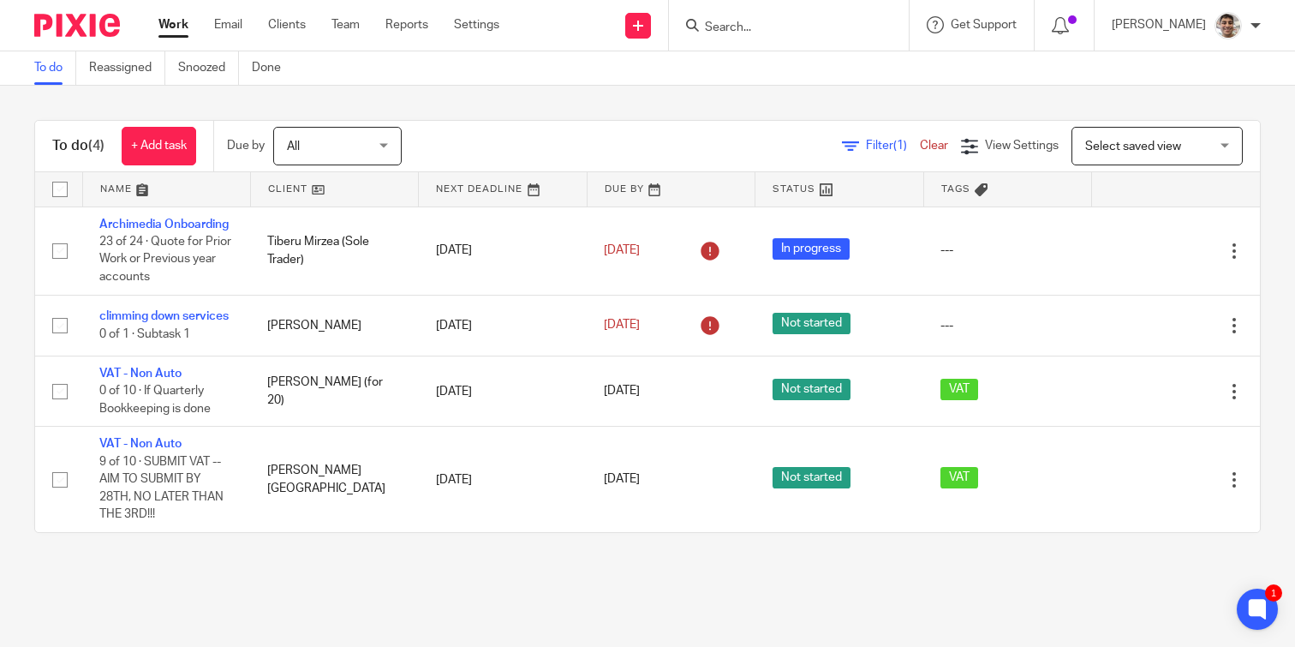
click at [466, 98] on div "To do (4) + Add task Due by All All Today Tomorrow This week Next week This mon…" at bounding box center [647, 326] width 1295 height 481
click at [448, 98] on div "To do (4) + Add task Due by All All Today Tomorrow This week Next week This mon…" at bounding box center [647, 326] width 1295 height 481
click at [469, 99] on div "To do (4) + Add task Due by All All Today Tomorrow This week Next week This mon…" at bounding box center [647, 326] width 1295 height 481
click at [459, 101] on div "To do (4) + Add task Due by All All Today Tomorrow This week Next week This mon…" at bounding box center [647, 326] width 1295 height 481
